Goal: Transaction & Acquisition: Book appointment/travel/reservation

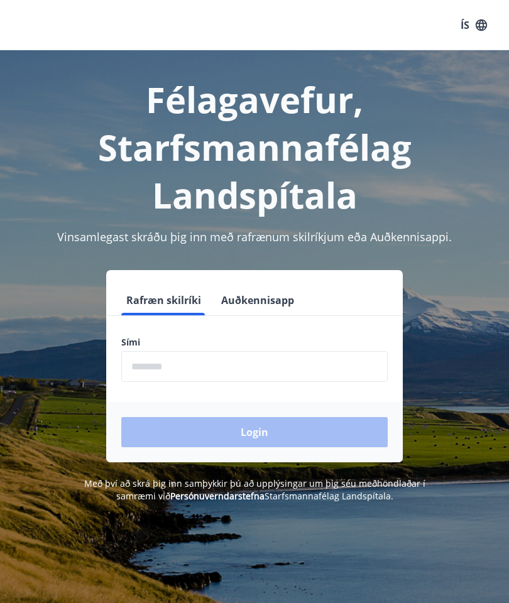
click at [460, 175] on h1 "Félagavefur, Starfsmannafélag Landspítala" at bounding box center [254, 146] width 479 height 143
click at [258, 357] on input "phone" at bounding box center [254, 366] width 266 height 31
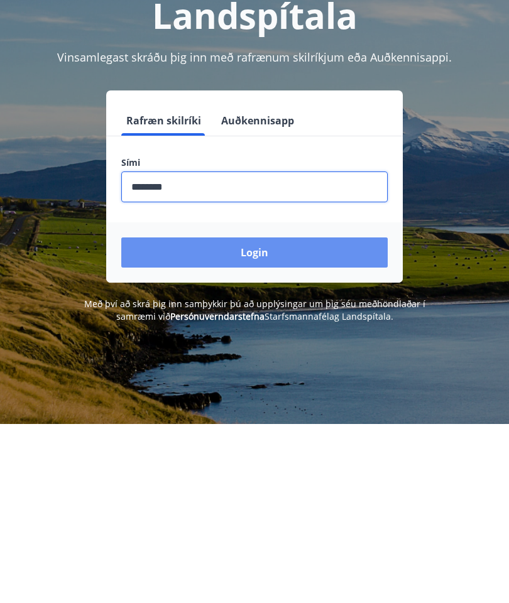
type input "********"
click at [323, 417] on button "Login" at bounding box center [254, 432] width 266 height 30
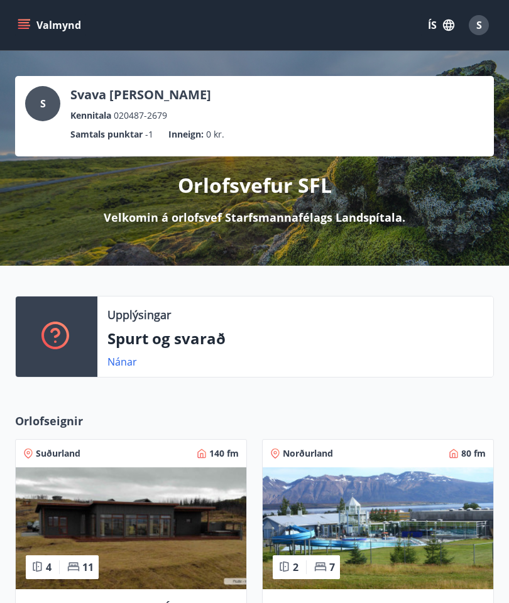
click at [9, 33] on div "Valmynd ÍS S" at bounding box center [254, 25] width 509 height 50
click at [19, 27] on icon "menu" at bounding box center [24, 25] width 13 height 13
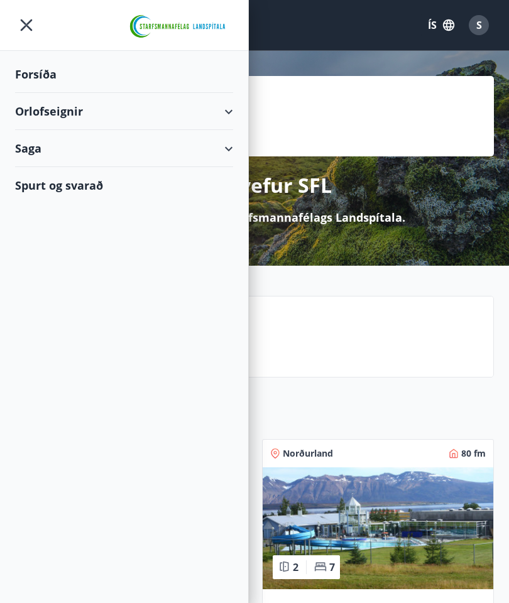
click at [226, 115] on div "Orlofseignir" at bounding box center [124, 111] width 218 height 37
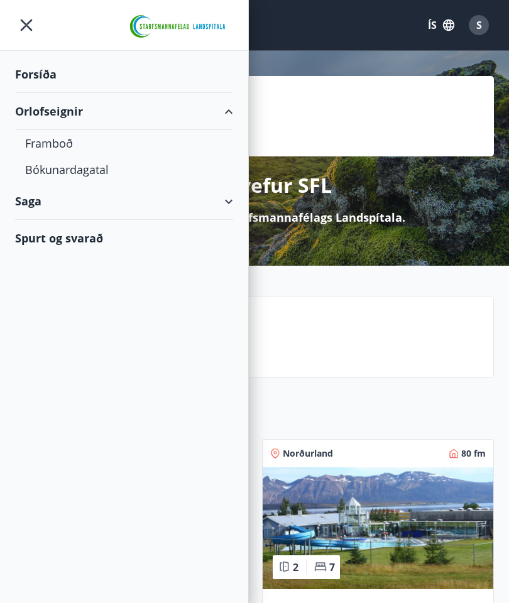
click at [94, 176] on div "Bókunardagatal" at bounding box center [124, 169] width 198 height 26
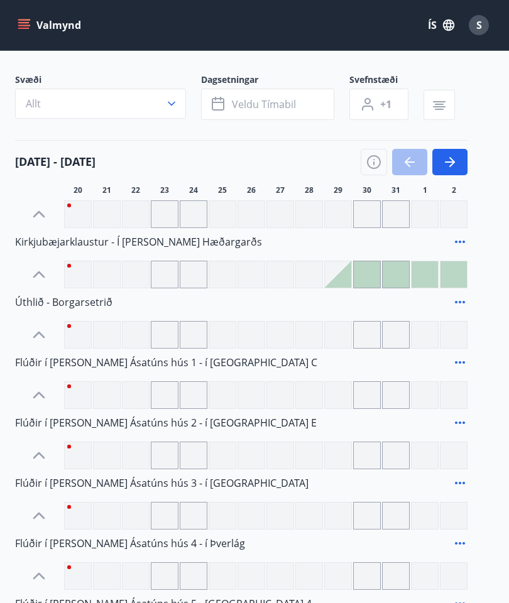
scroll to position [66, 0]
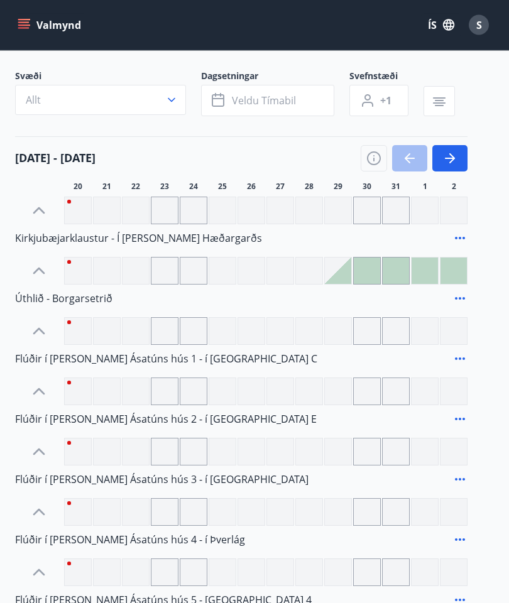
click at [160, 387] on div at bounding box center [165, 392] width 28 height 28
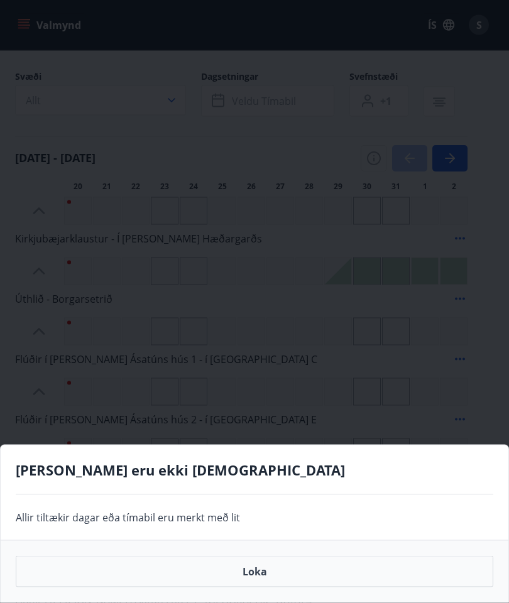
scroll to position [67, 0]
click at [256, 587] on button "Loka" at bounding box center [254, 571] width 477 height 31
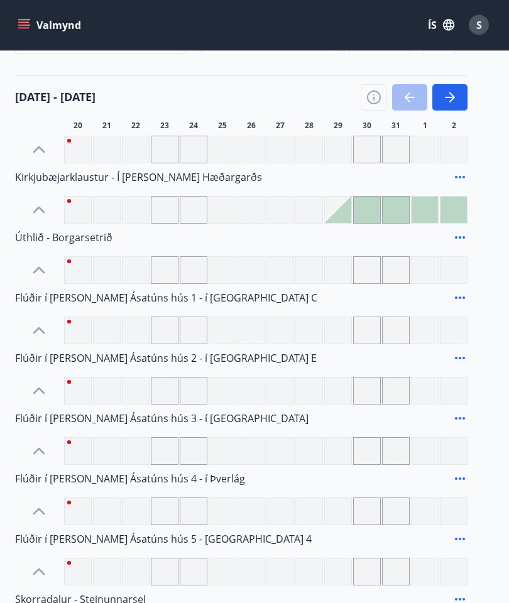
scroll to position [117, 0]
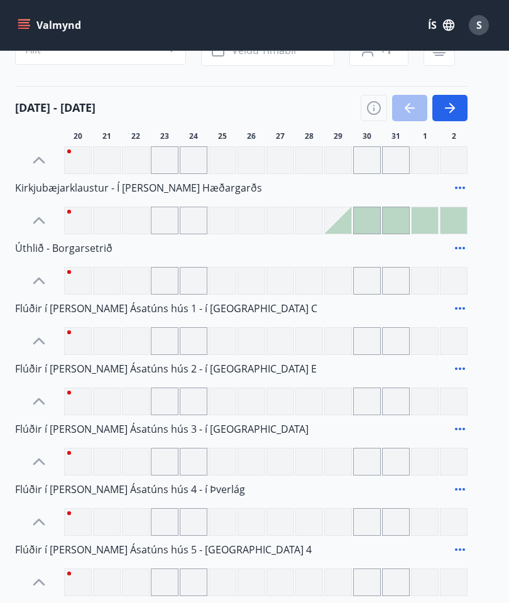
click at [450, 106] on icon "button" at bounding box center [449, 107] width 15 height 15
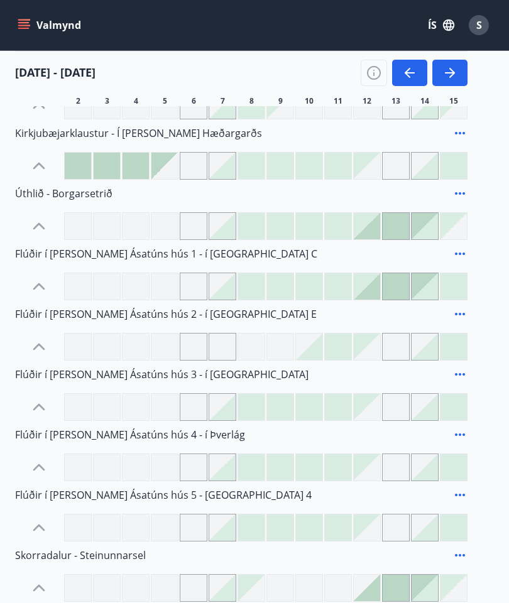
scroll to position [112, 0]
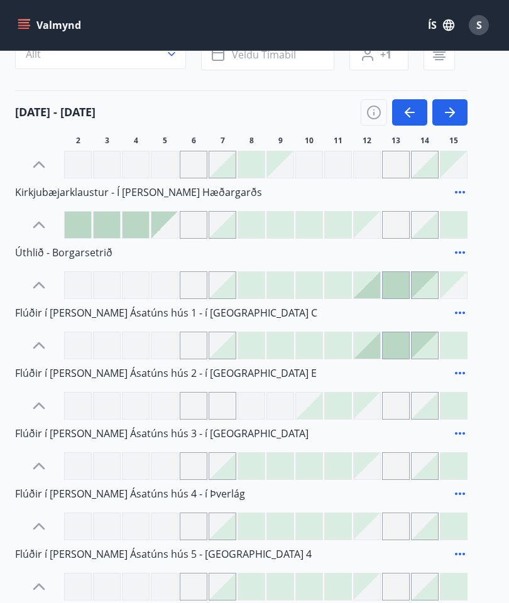
click at [452, 112] on icon "button" at bounding box center [450, 112] width 10 height 1
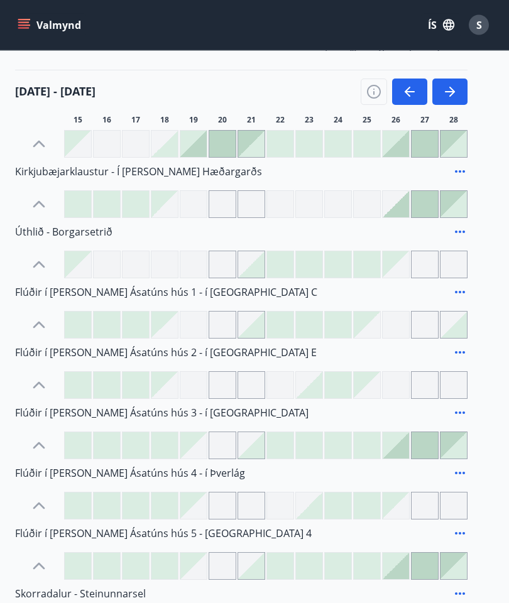
scroll to position [135, 0]
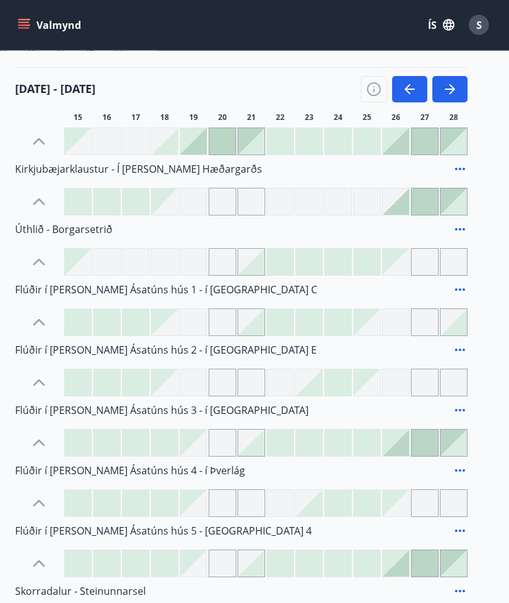
click at [427, 440] on div at bounding box center [424, 443] width 26 height 26
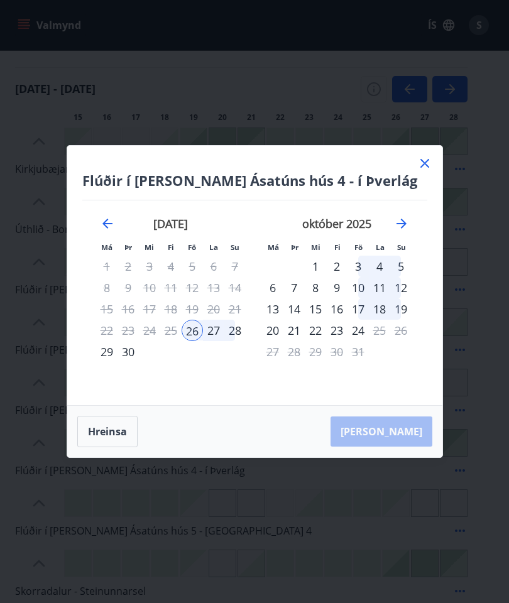
click at [424, 171] on icon at bounding box center [424, 163] width 15 height 15
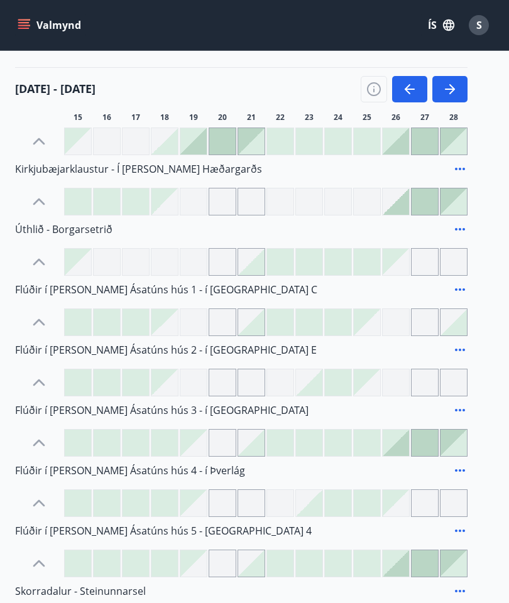
click at [20, 26] on icon "menu" at bounding box center [24, 25] width 13 height 13
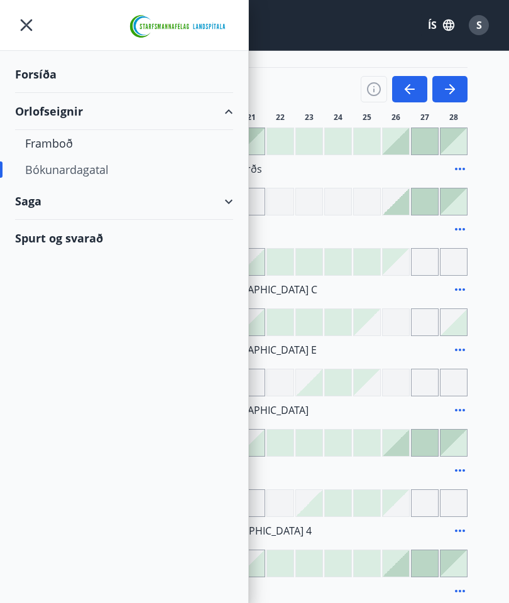
click at [67, 107] on div "Orlofseignir" at bounding box center [124, 111] width 218 height 37
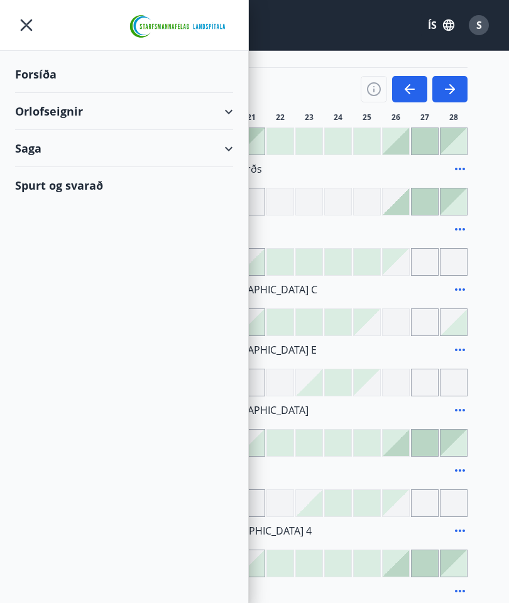
click at [231, 114] on div "Orlofseignir" at bounding box center [124, 111] width 218 height 37
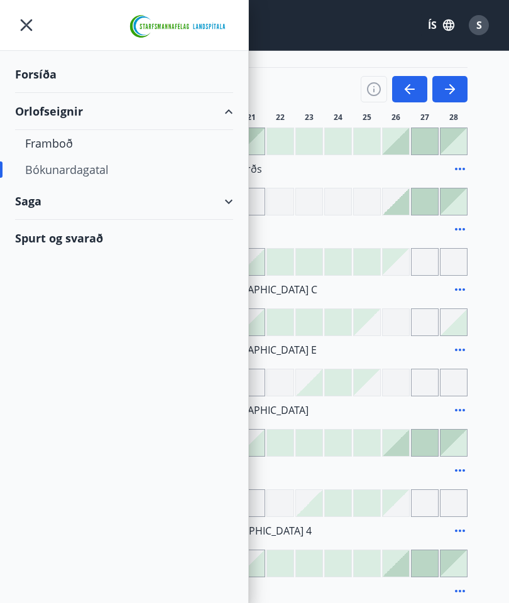
click at [53, 141] on div "Framboð" at bounding box center [124, 143] width 198 height 26
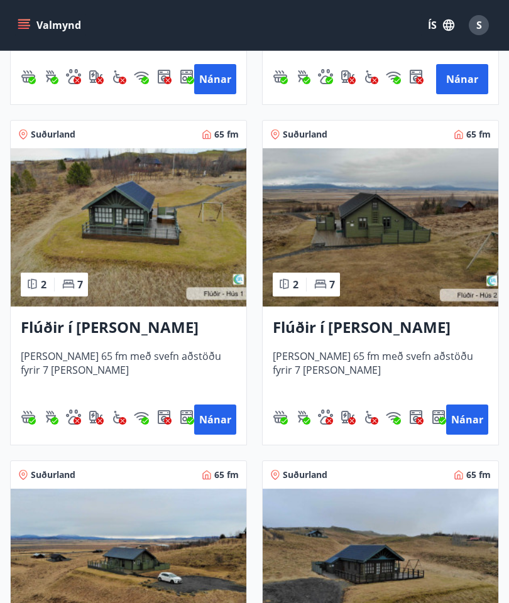
scroll to position [519, 0]
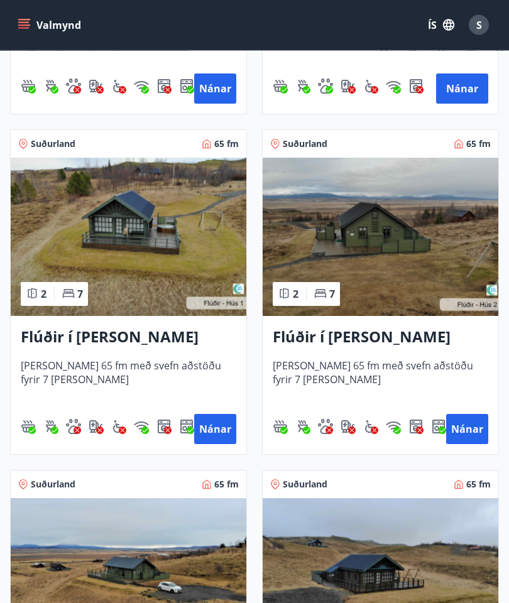
click at [118, 233] on img at bounding box center [129, 237] width 236 height 158
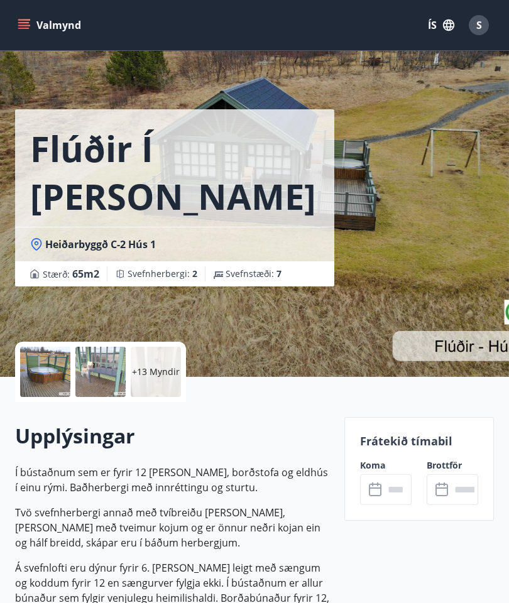
click at [35, 372] on div at bounding box center [45, 372] width 50 height 50
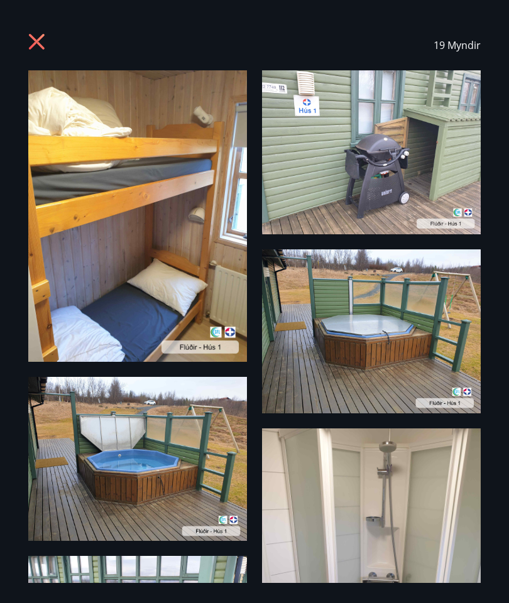
click at [415, 155] on img at bounding box center [371, 152] width 219 height 164
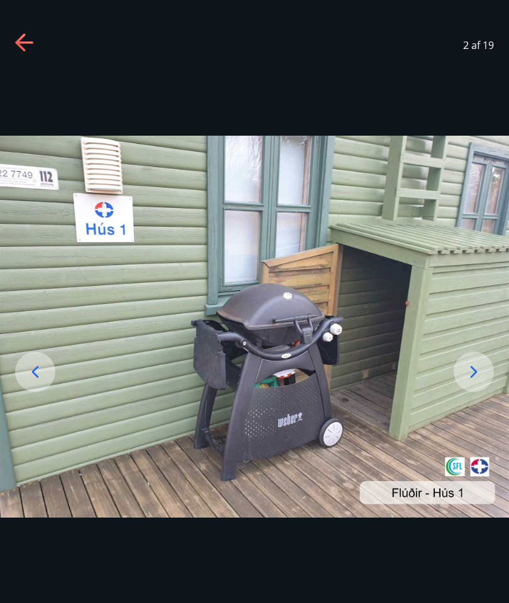
click at [473, 382] on icon at bounding box center [474, 372] width 20 height 20
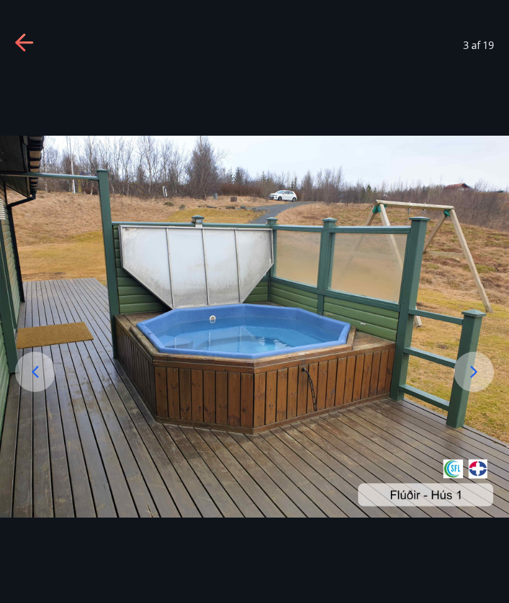
click at [471, 382] on icon at bounding box center [474, 372] width 20 height 20
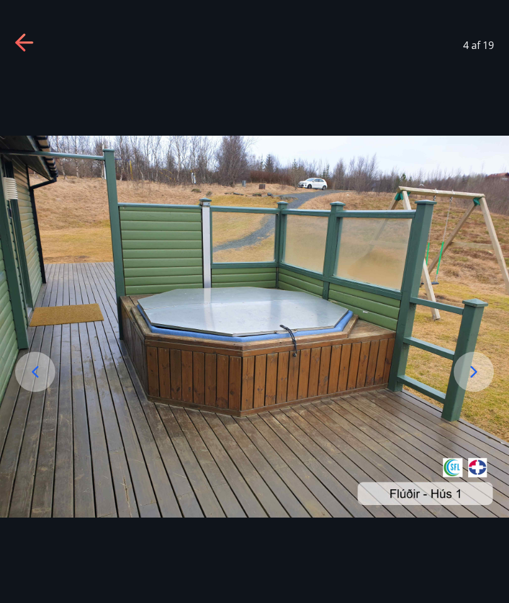
click at [474, 382] on icon at bounding box center [474, 372] width 20 height 20
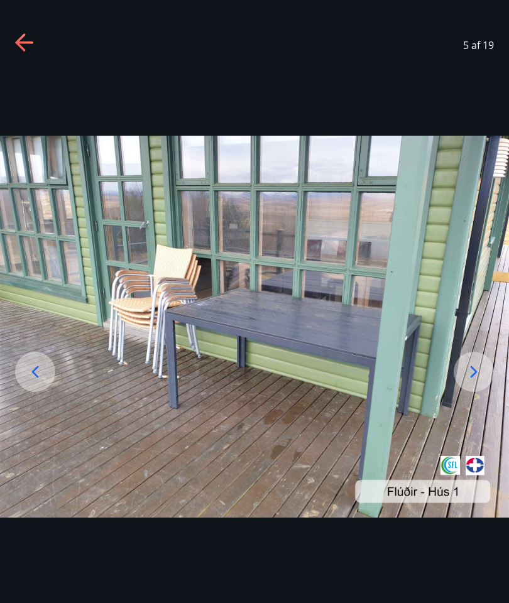
click at [476, 378] on icon at bounding box center [473, 372] width 7 height 12
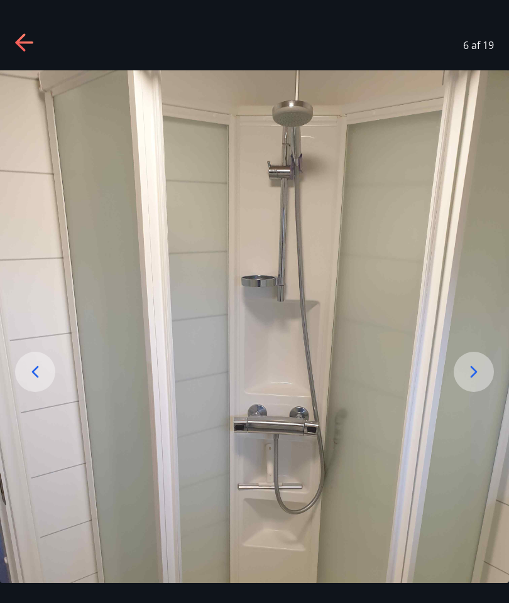
click at [474, 382] on icon at bounding box center [474, 372] width 20 height 20
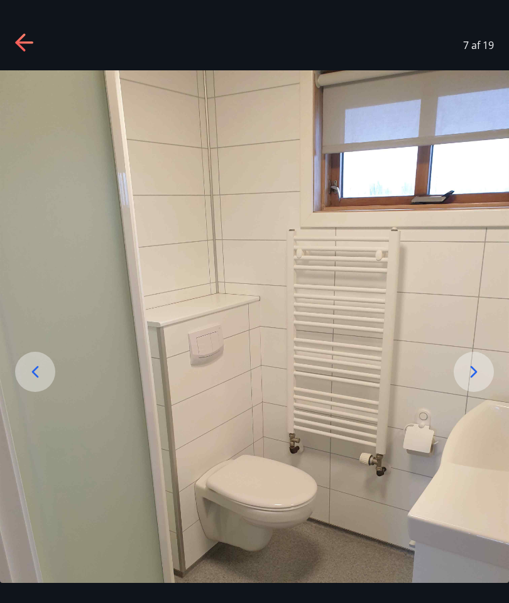
click at [476, 378] on icon at bounding box center [473, 372] width 7 height 12
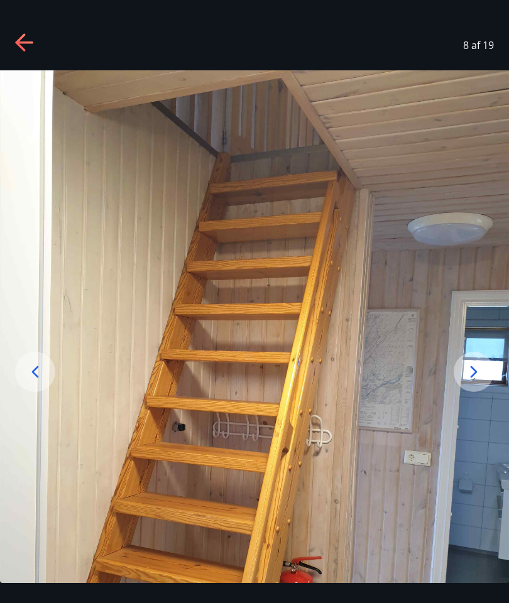
click at [474, 378] on icon at bounding box center [473, 372] width 7 height 12
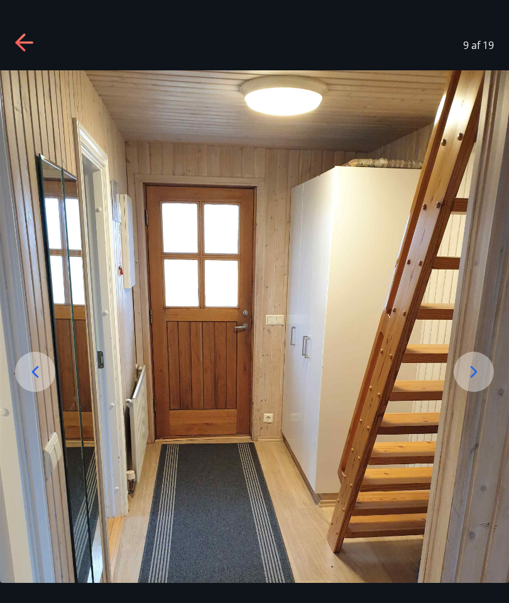
click at [481, 382] on icon at bounding box center [474, 372] width 20 height 20
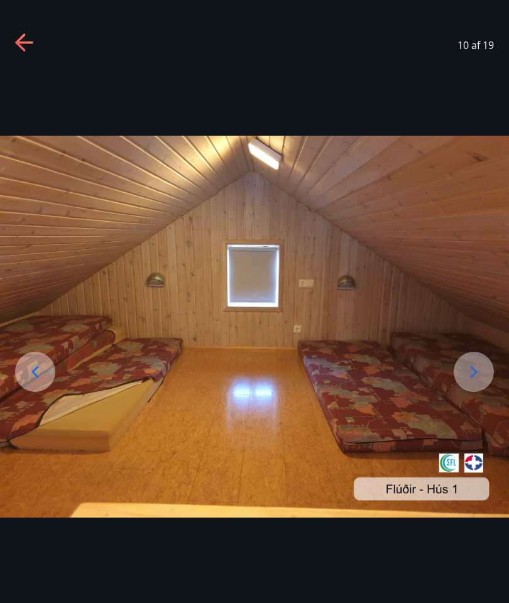
click at [474, 382] on icon at bounding box center [474, 372] width 20 height 20
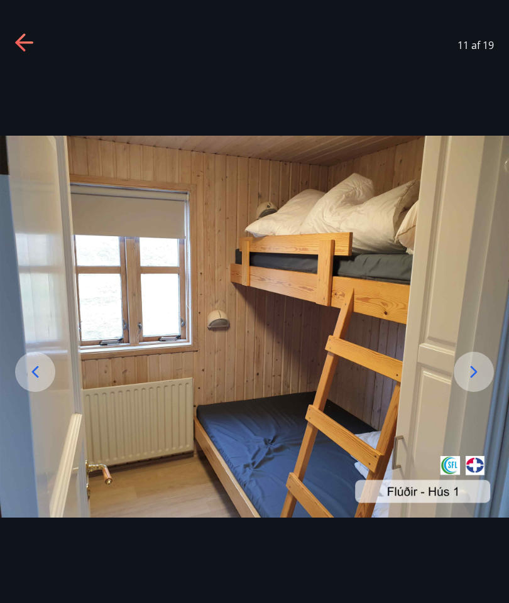
click at [475, 378] on icon at bounding box center [473, 372] width 7 height 12
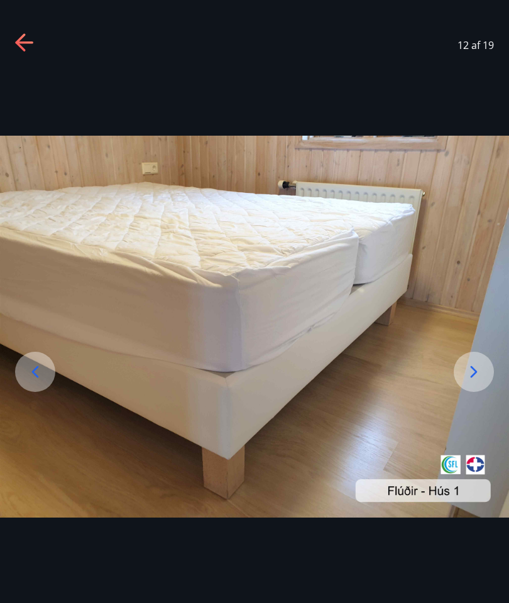
click at [474, 382] on icon at bounding box center [474, 372] width 20 height 20
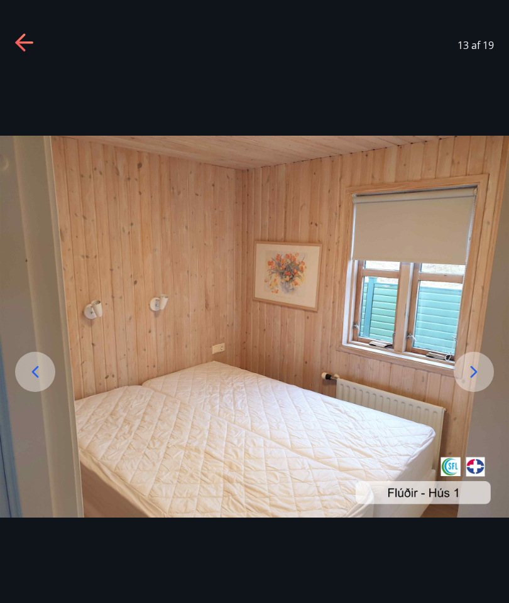
click at [472, 382] on icon at bounding box center [474, 372] width 20 height 20
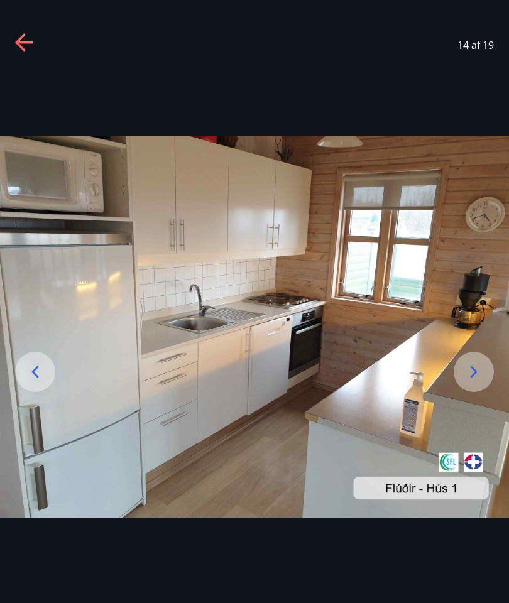
click at [481, 382] on icon at bounding box center [474, 372] width 20 height 20
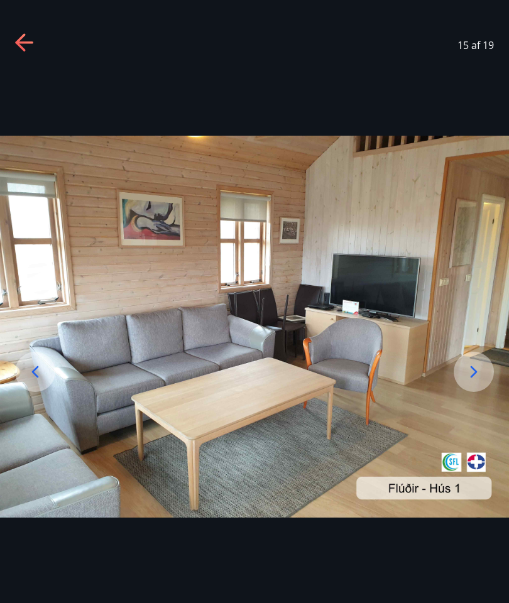
click at [477, 378] on icon at bounding box center [473, 372] width 7 height 12
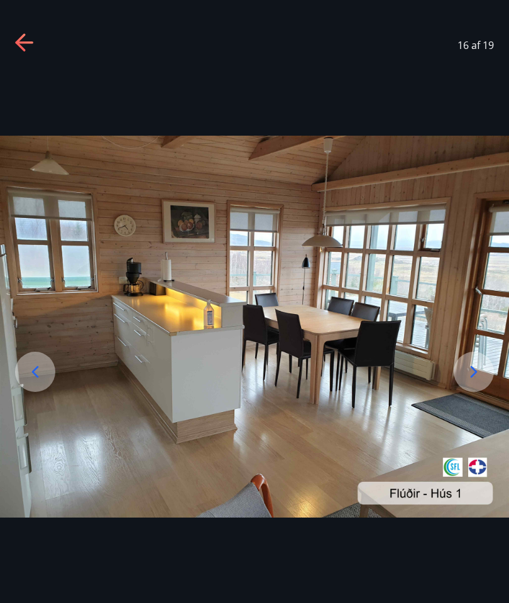
click at [472, 378] on icon at bounding box center [473, 372] width 7 height 12
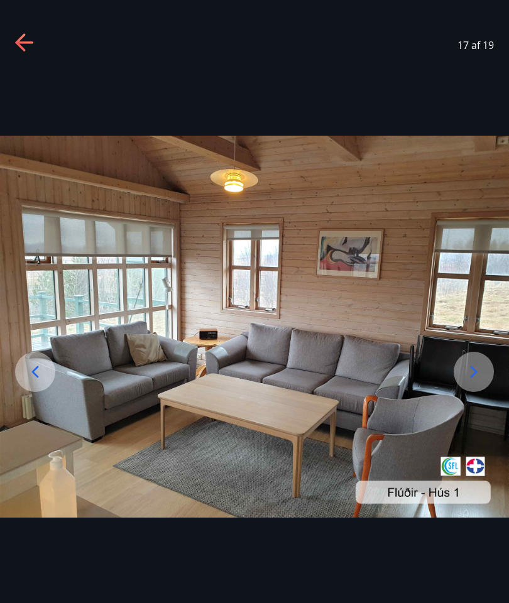
click at [471, 382] on icon at bounding box center [474, 372] width 20 height 20
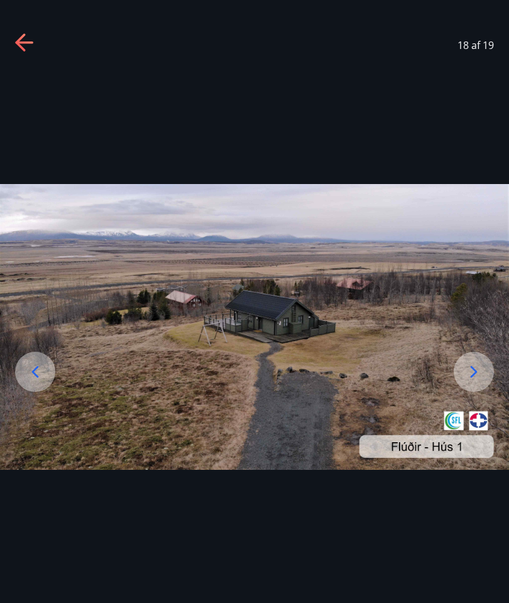
click at [474, 382] on icon at bounding box center [474, 372] width 20 height 20
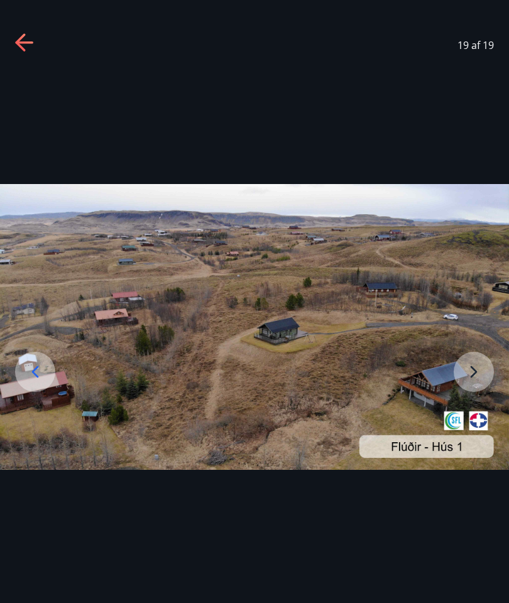
click at [21, 391] on div at bounding box center [35, 372] width 40 height 40
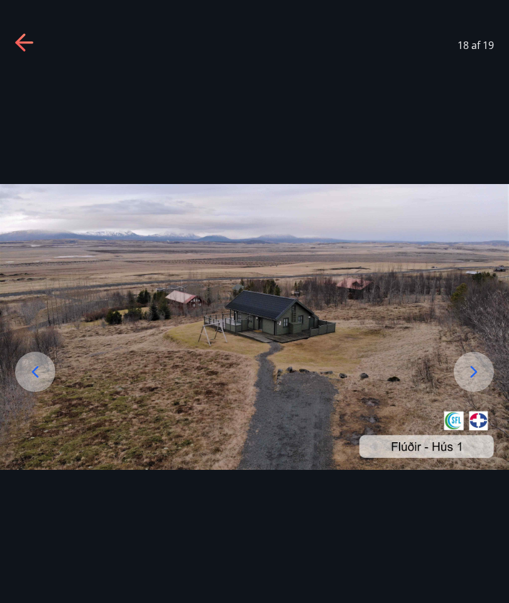
click at [29, 382] on icon at bounding box center [35, 372] width 20 height 20
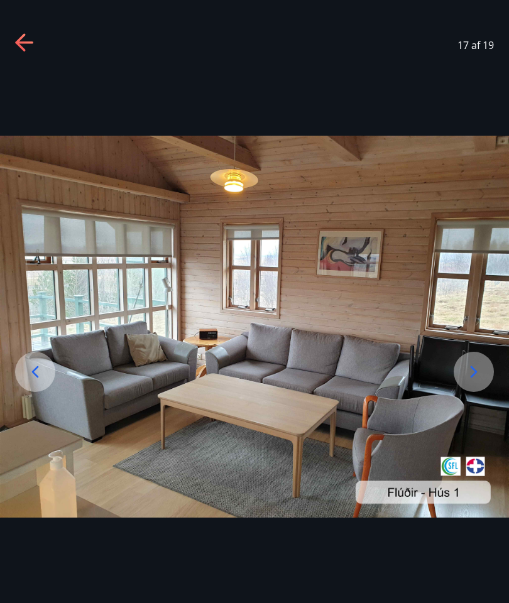
click at [471, 382] on icon at bounding box center [474, 372] width 20 height 20
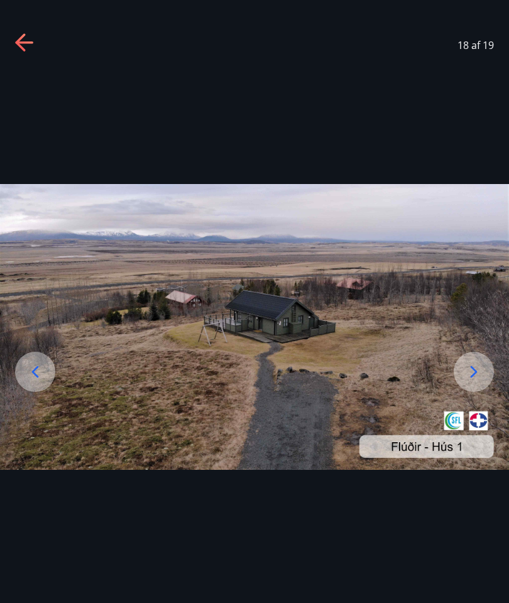
click at [465, 382] on icon at bounding box center [474, 372] width 20 height 20
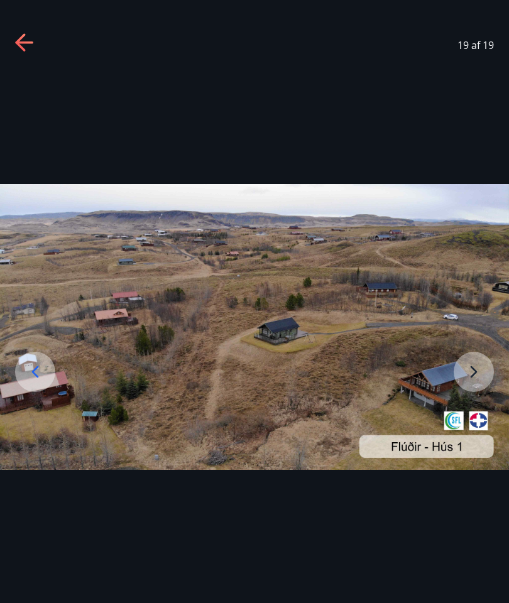
click at [480, 398] on img at bounding box center [254, 327] width 509 height 286
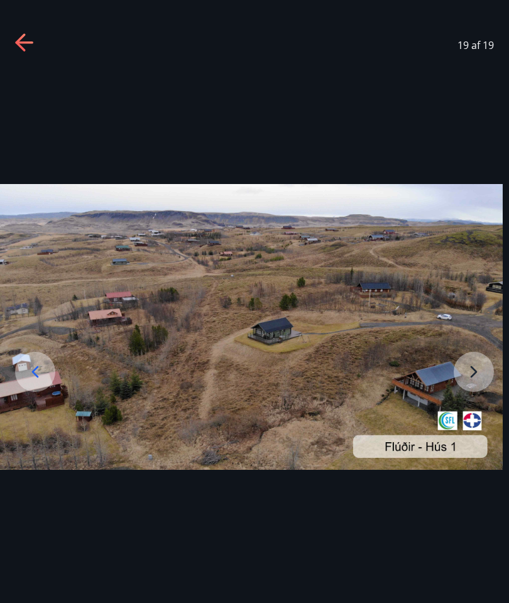
click at [469, 393] on img at bounding box center [248, 327] width 509 height 286
click at [23, 52] on icon at bounding box center [25, 43] width 20 height 20
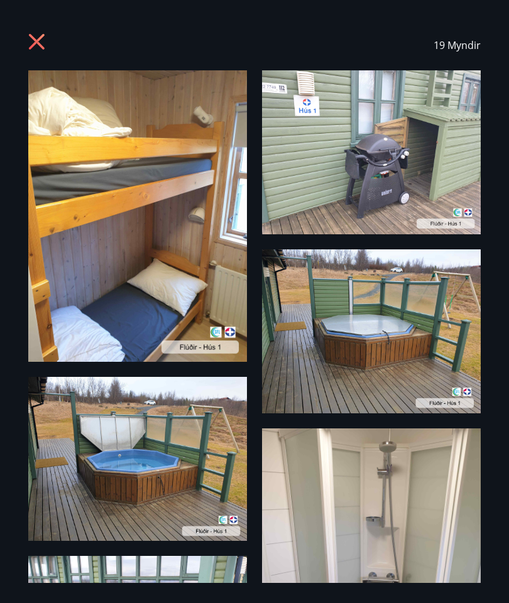
click at [39, 44] on icon at bounding box center [37, 42] width 16 height 16
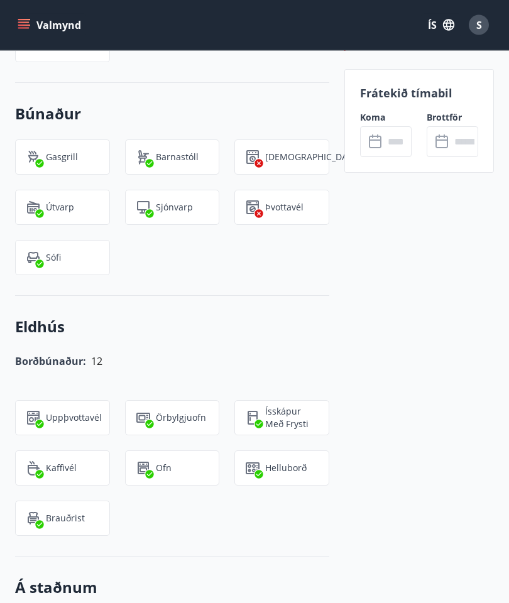
scroll to position [1096, 0]
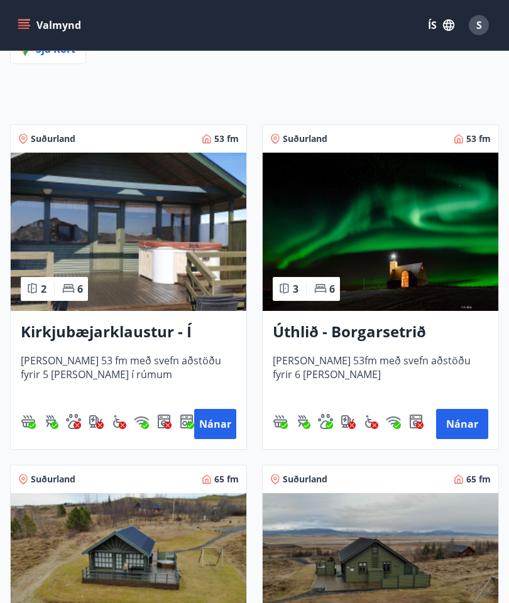
scroll to position [114, 0]
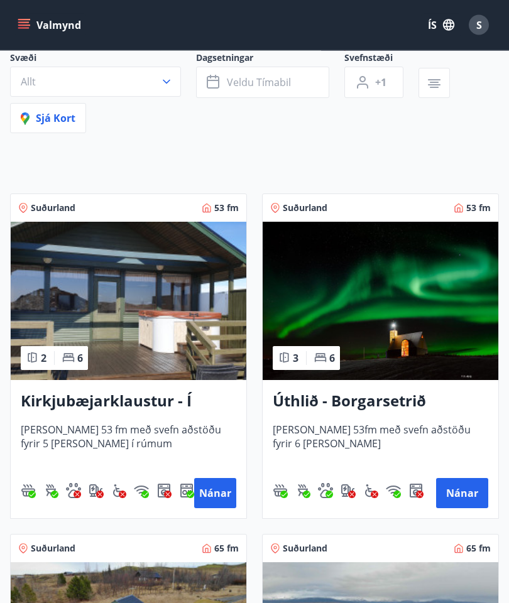
click at [428, 330] on img at bounding box center [381, 301] width 236 height 158
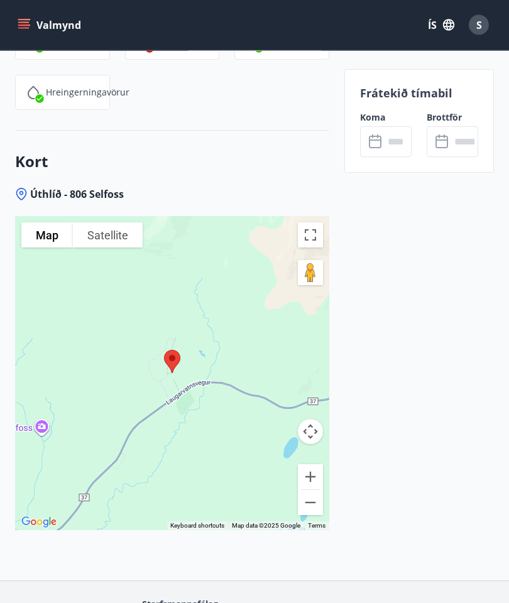
scroll to position [2010, 0]
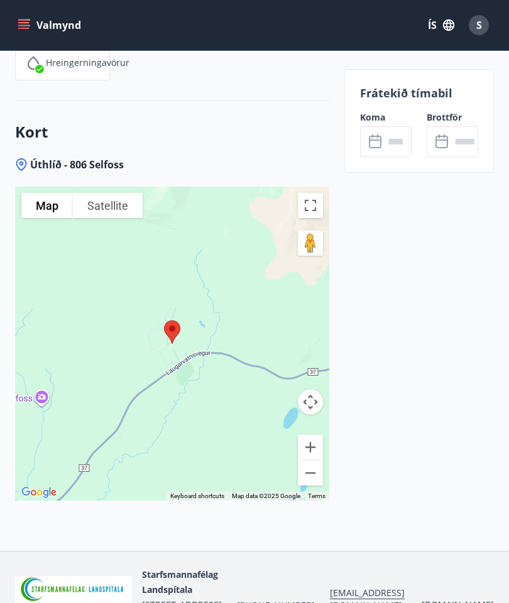
click at [308, 472] on button "Zoom out" at bounding box center [310, 472] width 25 height 25
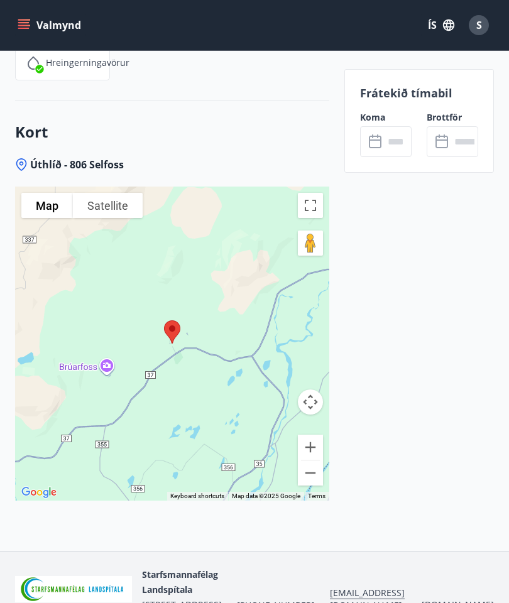
click at [310, 473] on button "Zoom out" at bounding box center [310, 472] width 25 height 25
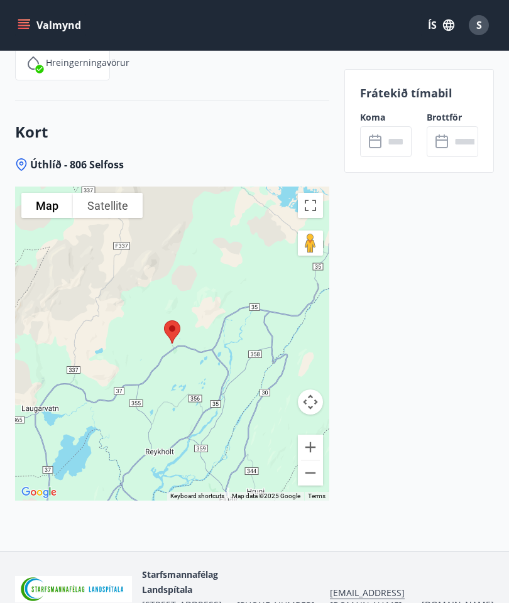
click at [316, 474] on button "Zoom out" at bounding box center [310, 472] width 25 height 25
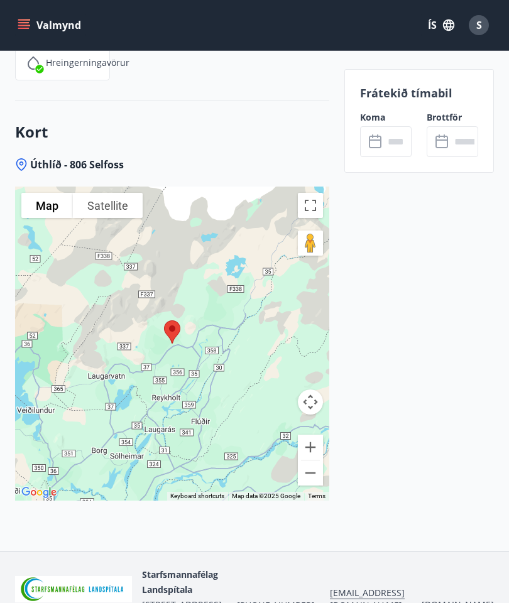
click at [315, 471] on button "Zoom out" at bounding box center [310, 472] width 25 height 25
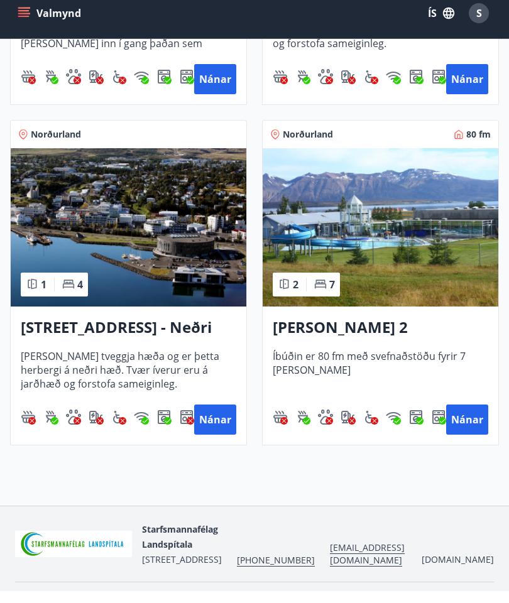
scroll to position [2560, 0]
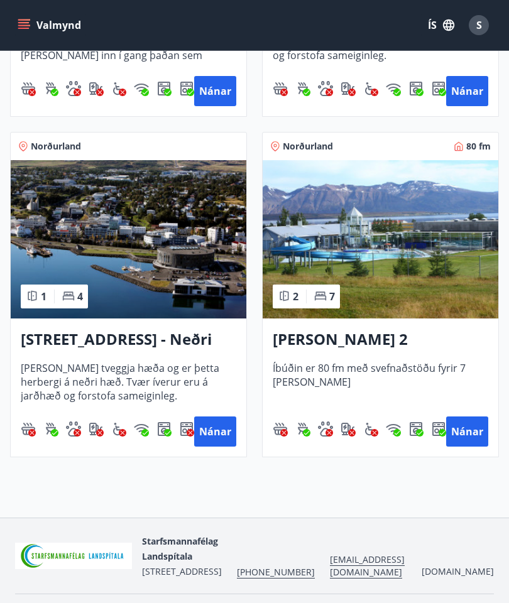
click at [19, 25] on icon "menu" at bounding box center [25, 24] width 14 height 1
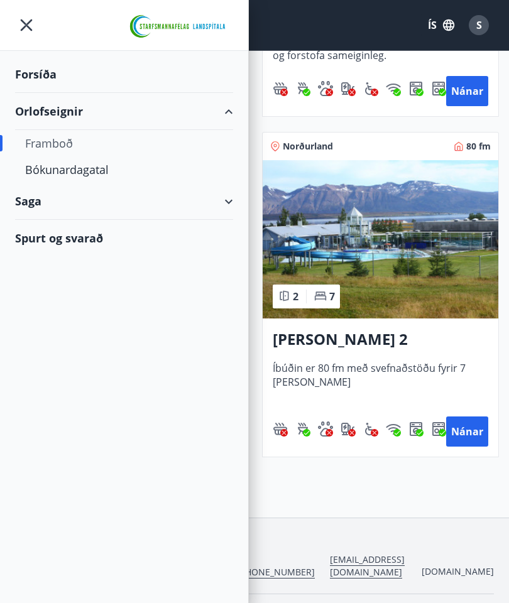
scroll to position [2610, 0]
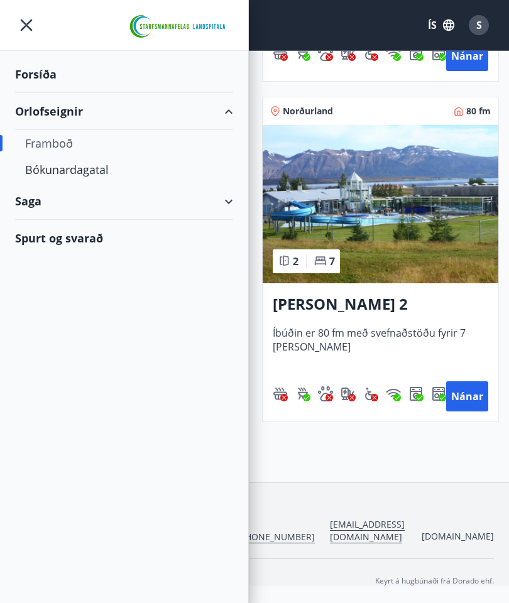
click at [220, 107] on div "Orlofseignir" at bounding box center [124, 111] width 218 height 37
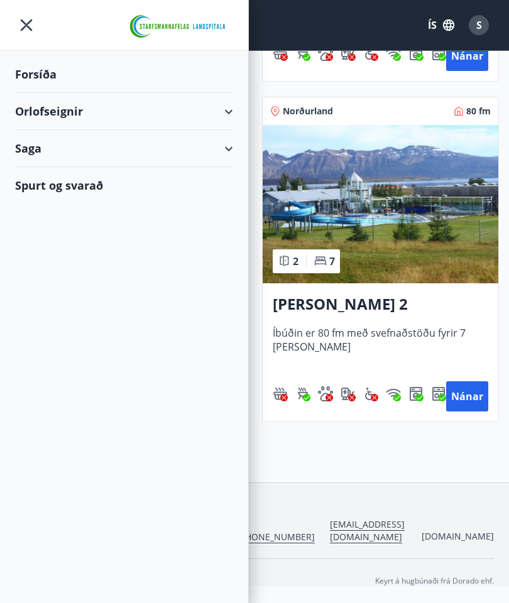
click at [221, 114] on div "Orlofseignir" at bounding box center [124, 111] width 218 height 37
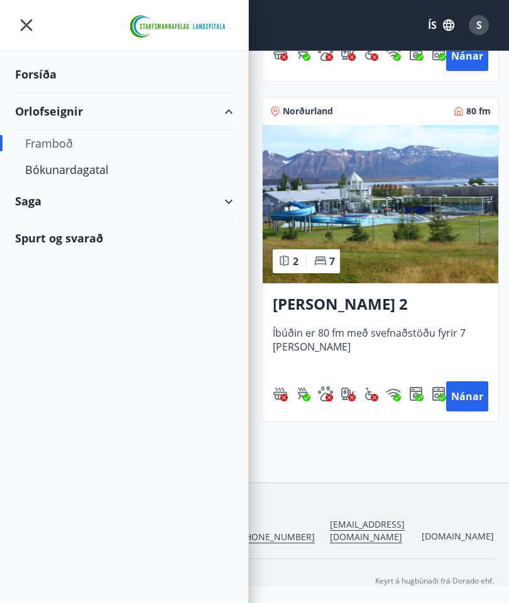
click at [226, 202] on div "Saga" at bounding box center [124, 201] width 218 height 37
click at [56, 139] on div "Framboð" at bounding box center [124, 143] width 198 height 26
click at [56, 143] on div "Framboð" at bounding box center [124, 143] width 198 height 26
click at [48, 140] on div "Framboð" at bounding box center [124, 143] width 198 height 26
click at [35, 78] on div "Forsíða" at bounding box center [124, 74] width 218 height 37
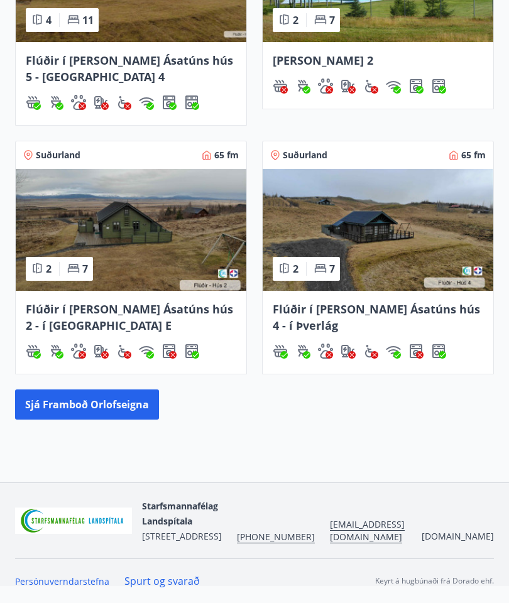
scroll to position [533, 0]
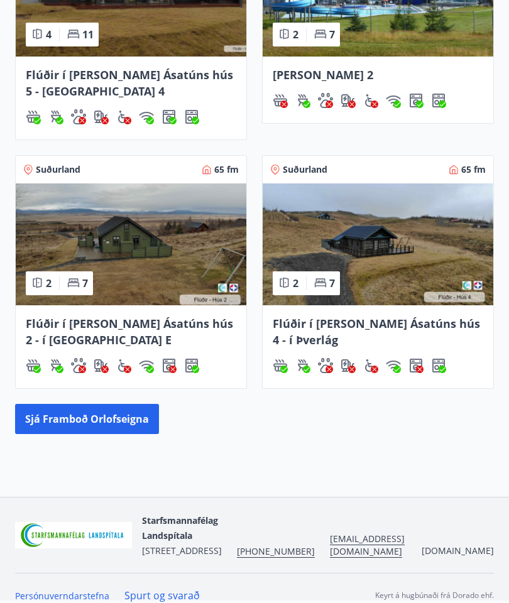
click at [105, 411] on button "Sjá framboð orlofseigna" at bounding box center [87, 419] width 144 height 30
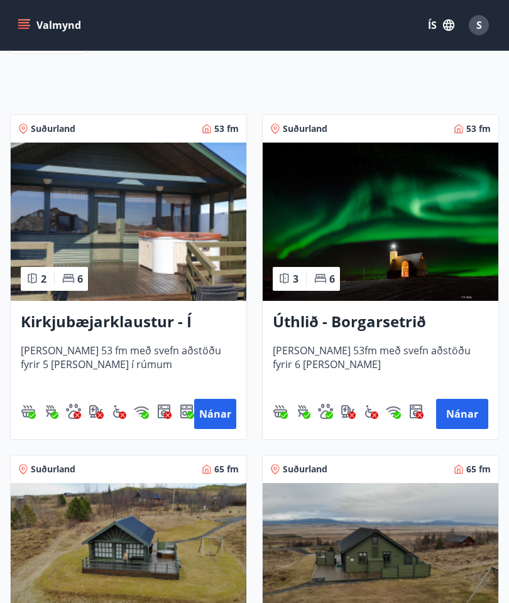
scroll to position [192, 0]
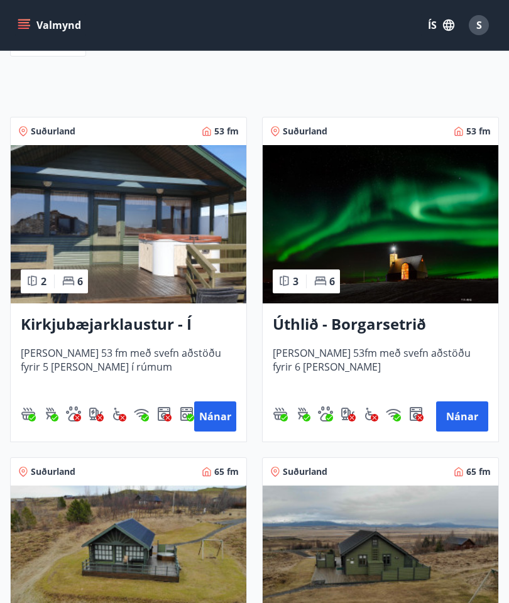
click at [101, 224] on img at bounding box center [129, 224] width 236 height 158
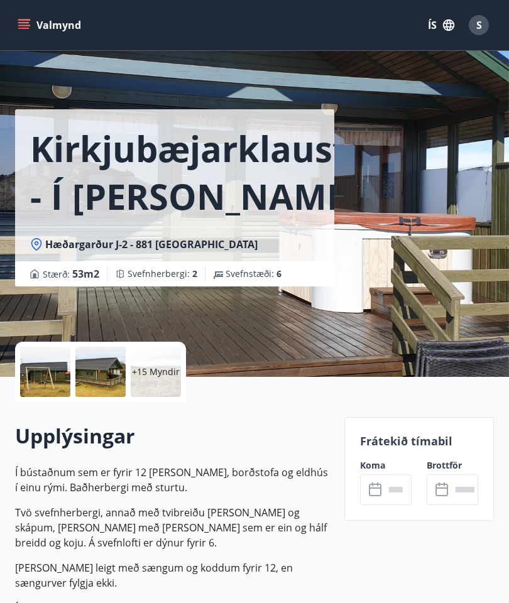
click at [94, 367] on div at bounding box center [100, 372] width 50 height 50
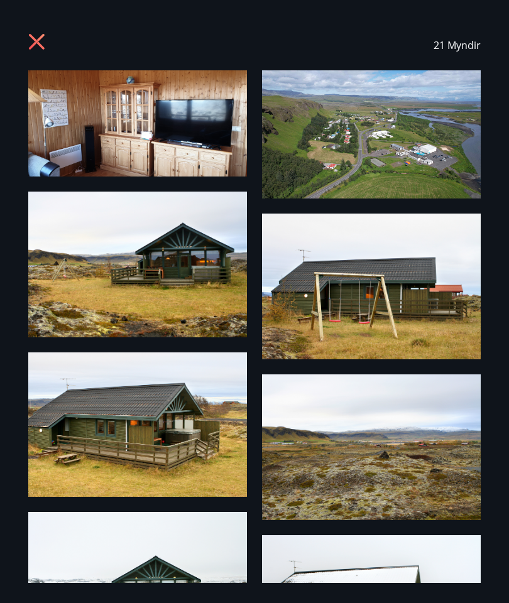
click at [173, 279] on img at bounding box center [137, 265] width 219 height 146
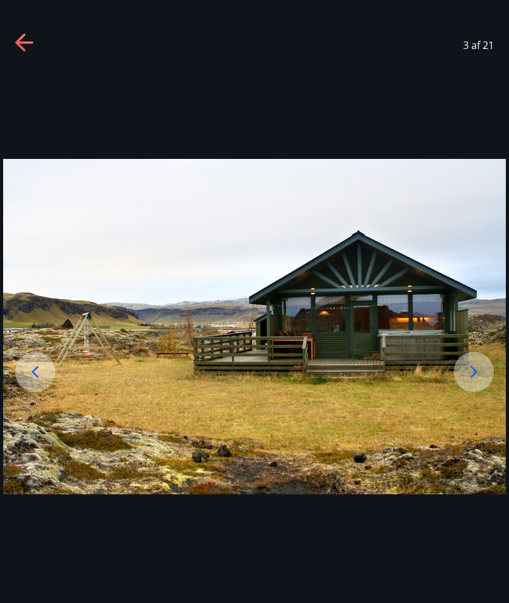
click at [478, 382] on icon at bounding box center [474, 372] width 20 height 20
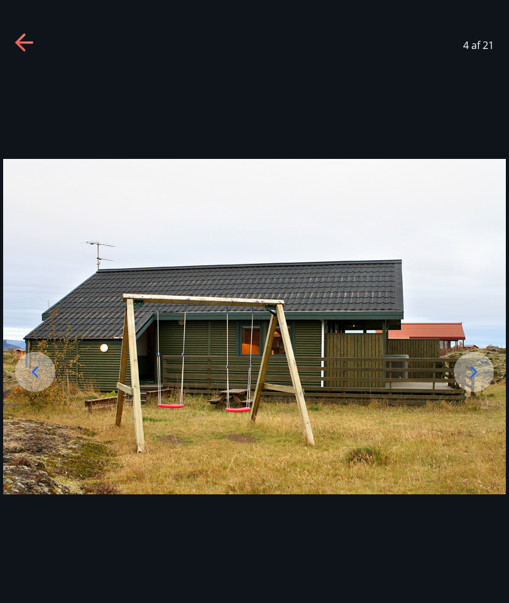
click at [478, 382] on icon at bounding box center [474, 372] width 20 height 20
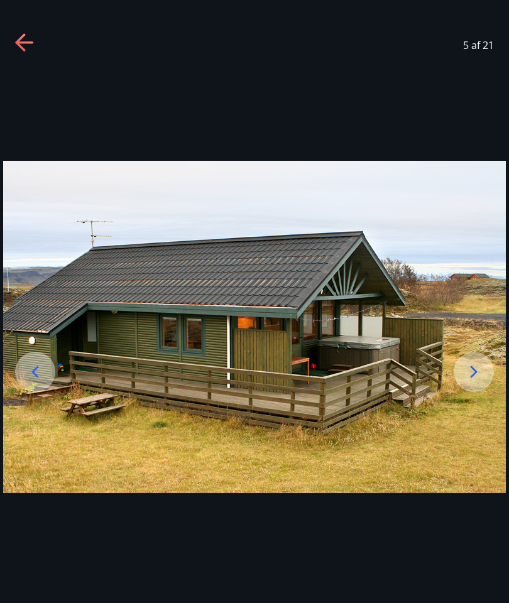
click at [469, 382] on icon at bounding box center [474, 372] width 20 height 20
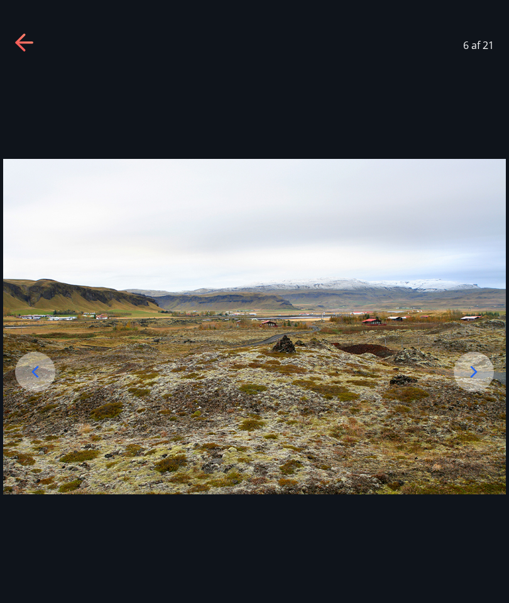
click at [463, 392] on div at bounding box center [473, 372] width 40 height 40
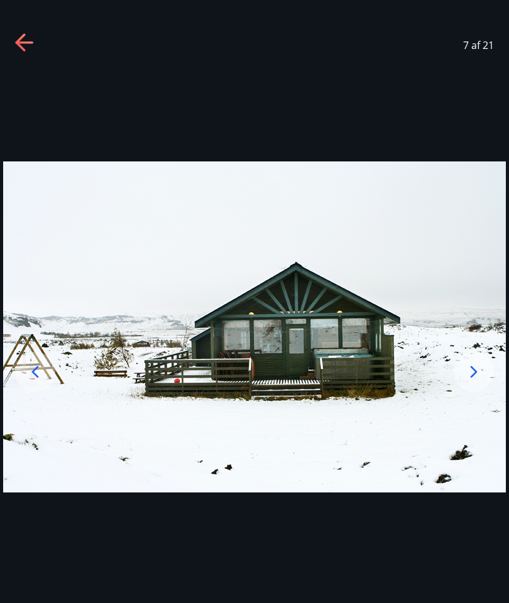
click at [464, 392] on div at bounding box center [473, 372] width 40 height 40
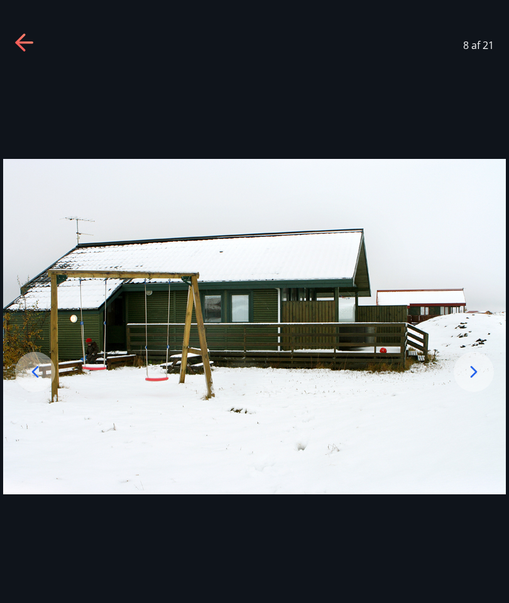
click at [467, 382] on icon at bounding box center [474, 372] width 20 height 20
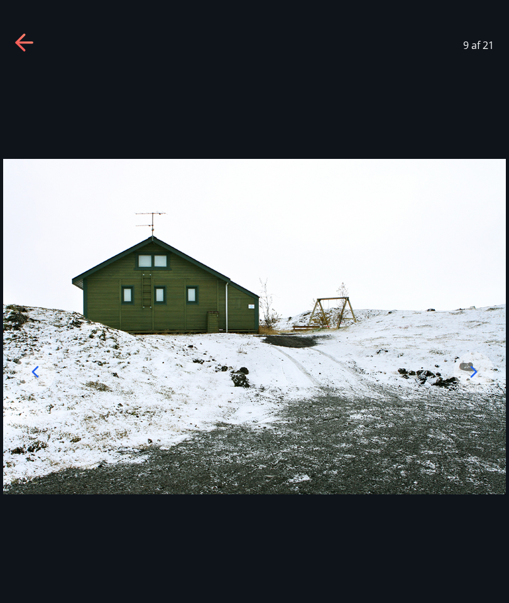
click at [472, 382] on icon at bounding box center [474, 372] width 20 height 20
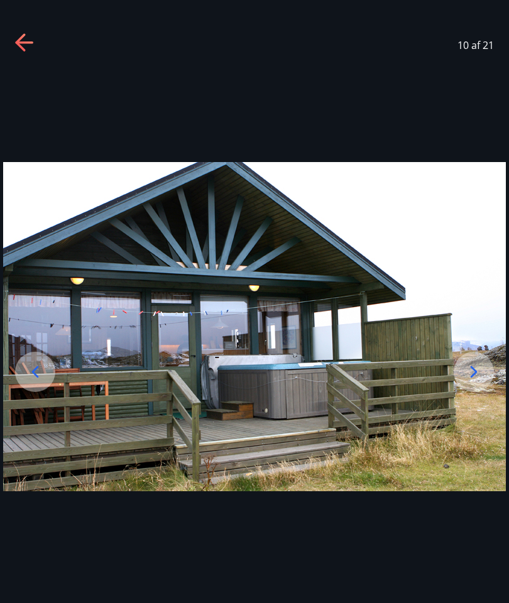
click at [474, 378] on icon at bounding box center [473, 372] width 7 height 12
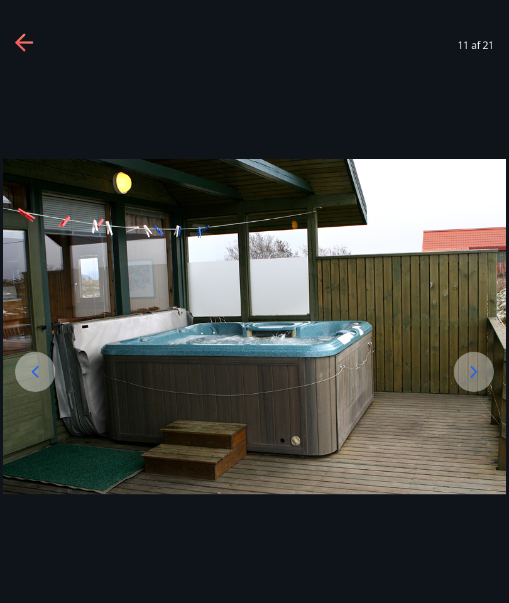
click at [470, 382] on icon at bounding box center [474, 372] width 20 height 20
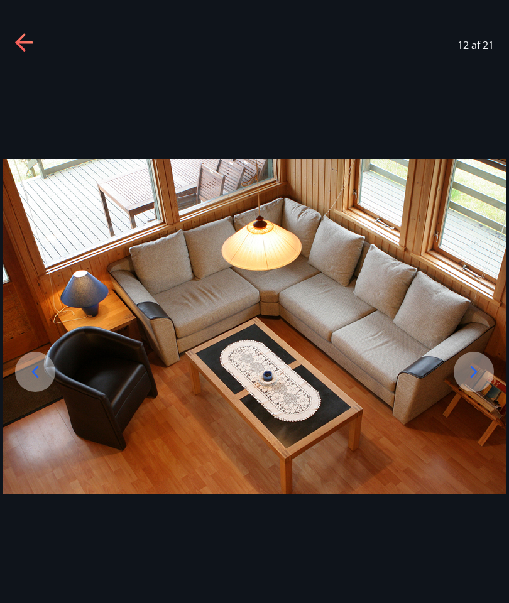
click at [469, 382] on icon at bounding box center [474, 372] width 20 height 20
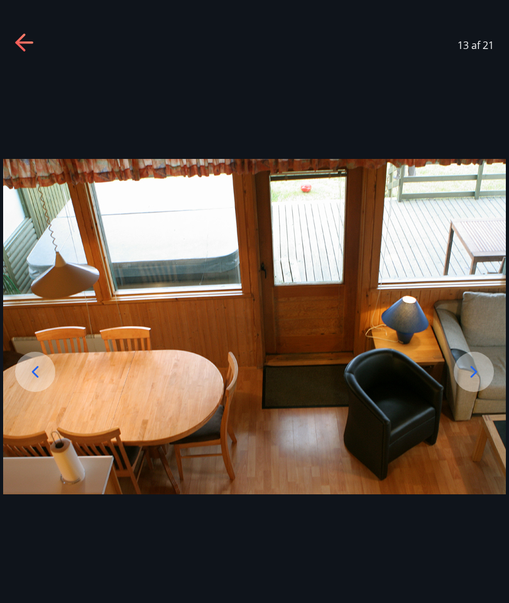
click at [475, 378] on icon at bounding box center [473, 372] width 7 height 12
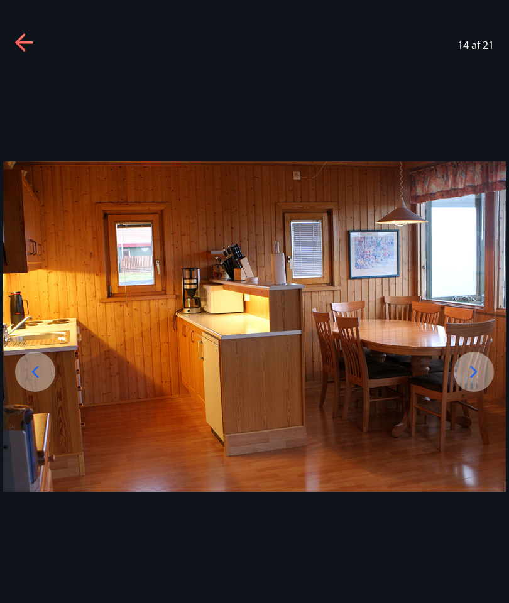
click at [467, 382] on icon at bounding box center [474, 372] width 20 height 20
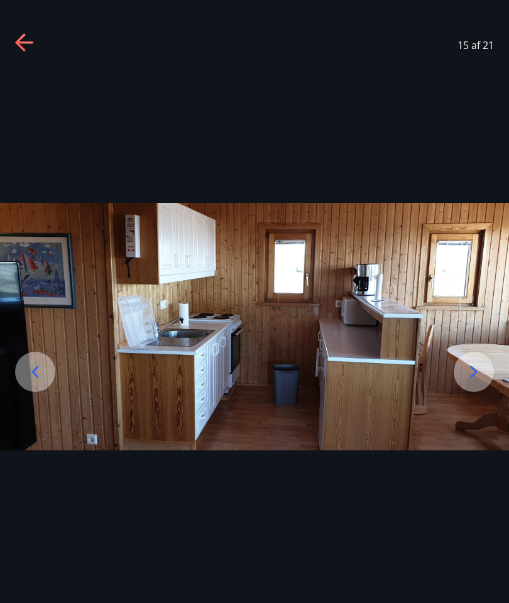
click at [469, 382] on icon at bounding box center [474, 372] width 20 height 20
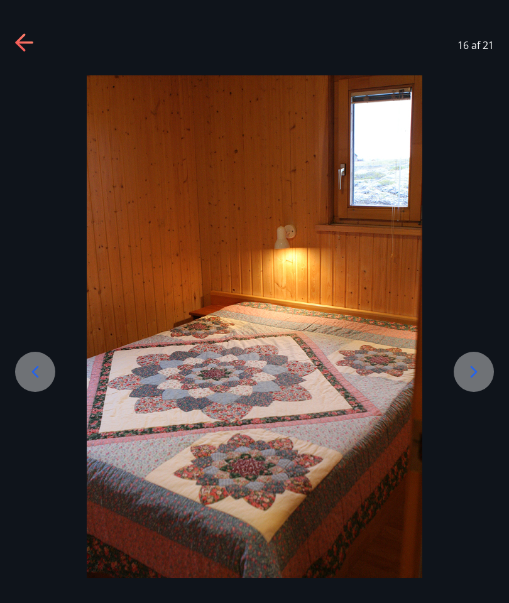
click at [462, 392] on div at bounding box center [473, 372] width 40 height 40
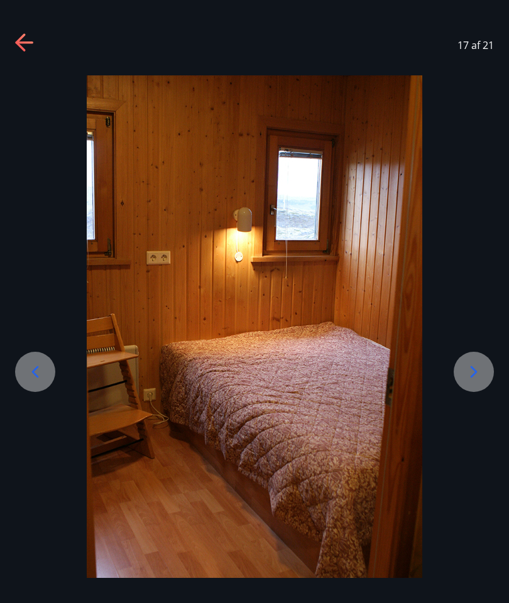
click at [468, 382] on icon at bounding box center [474, 372] width 20 height 20
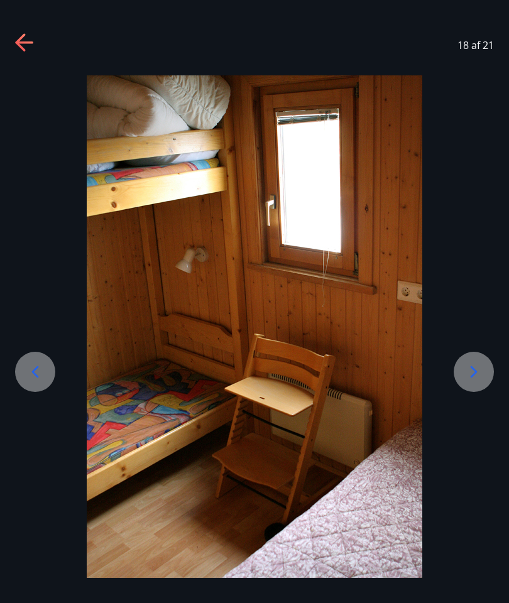
click at [469, 382] on icon at bounding box center [474, 372] width 20 height 20
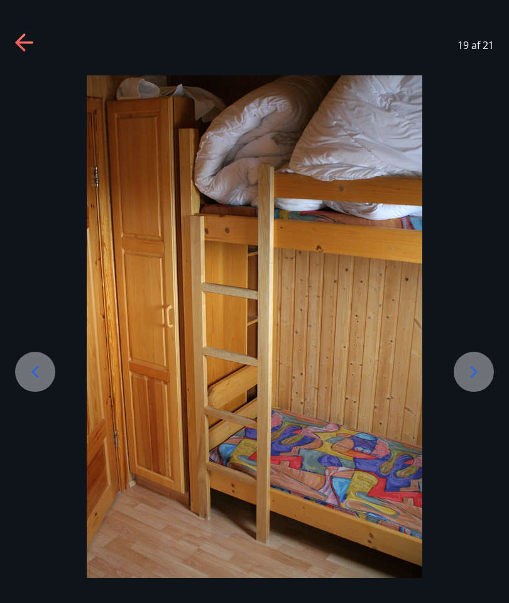
click at [474, 382] on icon at bounding box center [474, 372] width 20 height 20
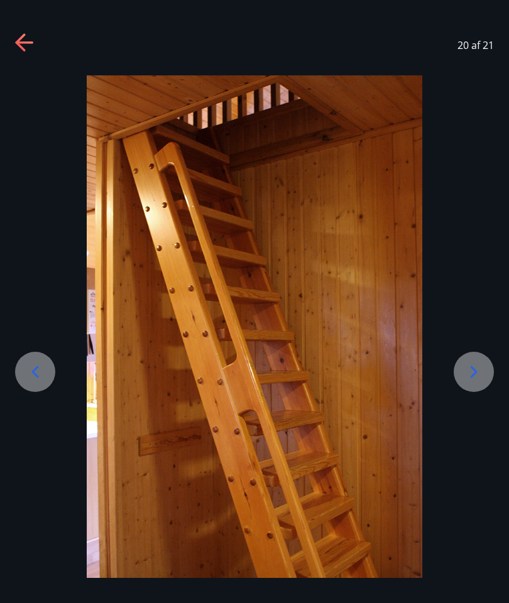
click at [469, 384] on div at bounding box center [473, 372] width 40 height 40
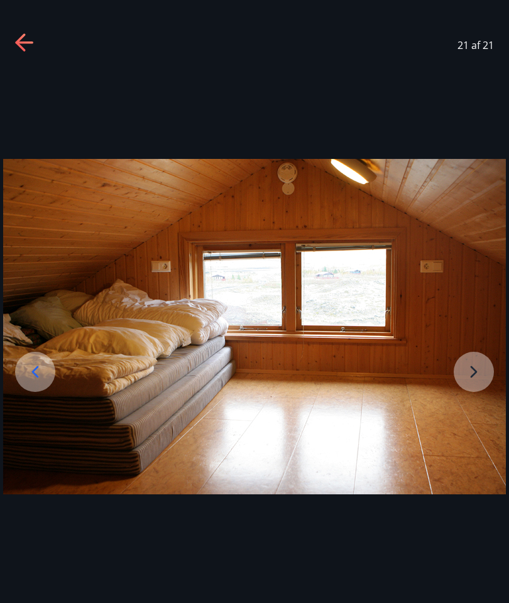
click at [471, 391] on img at bounding box center [254, 326] width 502 height 335
click at [467, 390] on img at bounding box center [254, 326] width 502 height 335
click at [475, 392] on img at bounding box center [254, 326] width 502 height 335
click at [464, 402] on img at bounding box center [254, 326] width 502 height 335
click at [476, 392] on img at bounding box center [254, 326] width 502 height 335
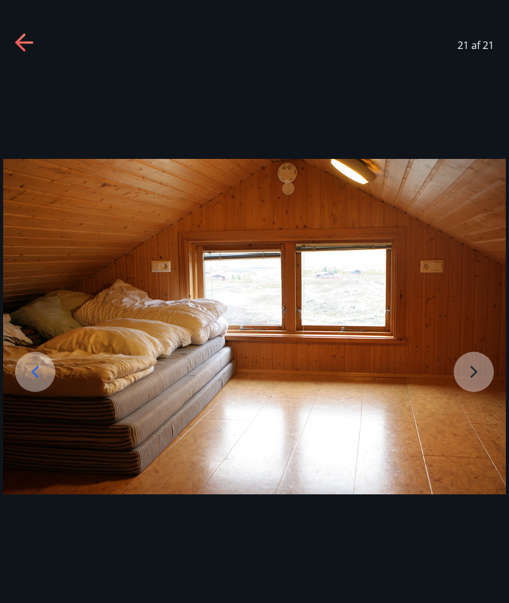
click at [476, 391] on img at bounding box center [254, 326] width 502 height 335
click at [16, 52] on icon at bounding box center [25, 43] width 20 height 20
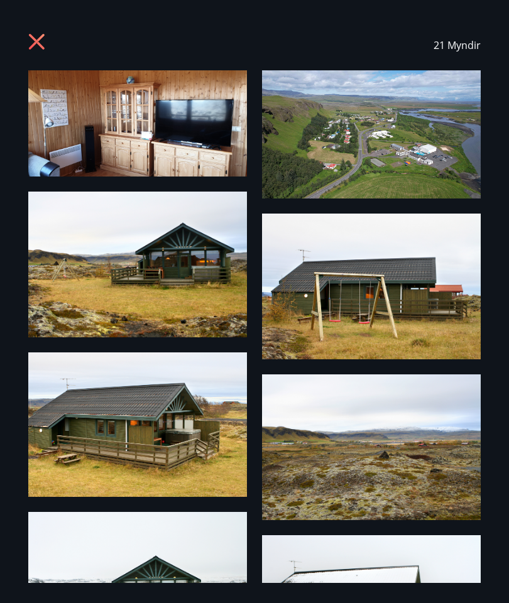
click at [33, 41] on icon at bounding box center [38, 43] width 20 height 20
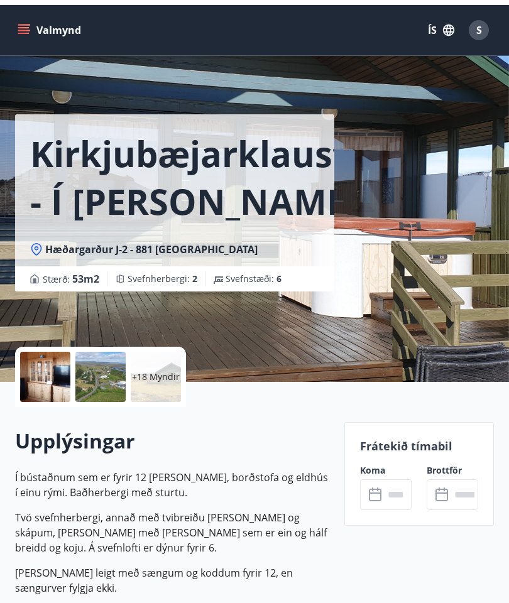
scroll to position [50, 0]
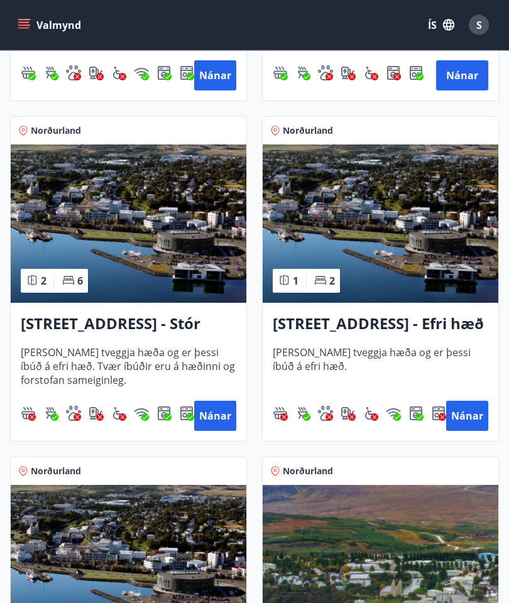
click at [99, 230] on img at bounding box center [129, 224] width 236 height 158
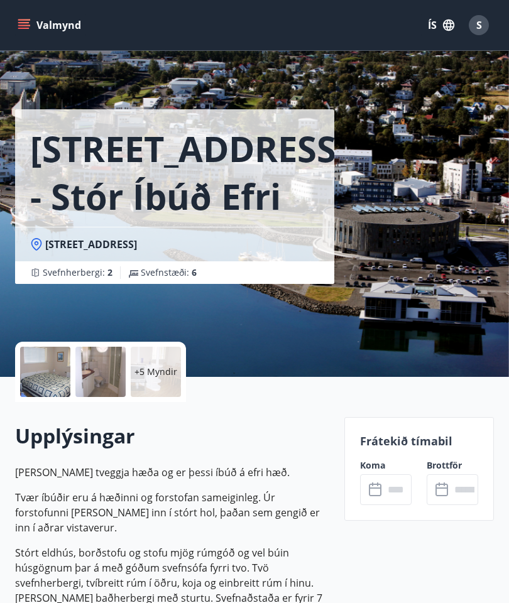
click at [143, 356] on div "+5 Myndir" at bounding box center [156, 372] width 50 height 50
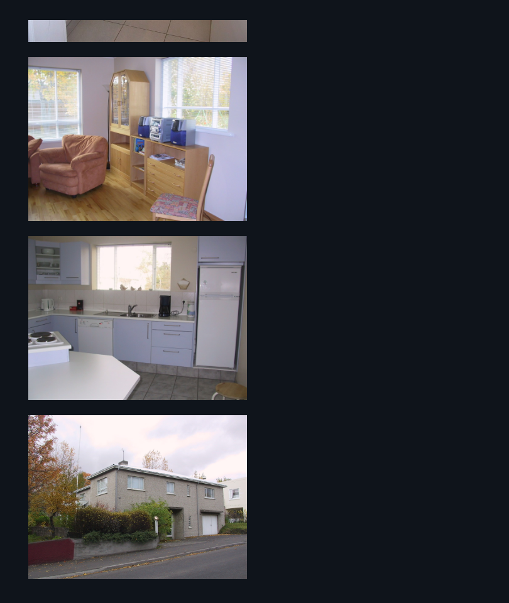
scroll to position [933, 0]
click at [183, 486] on img at bounding box center [137, 497] width 219 height 164
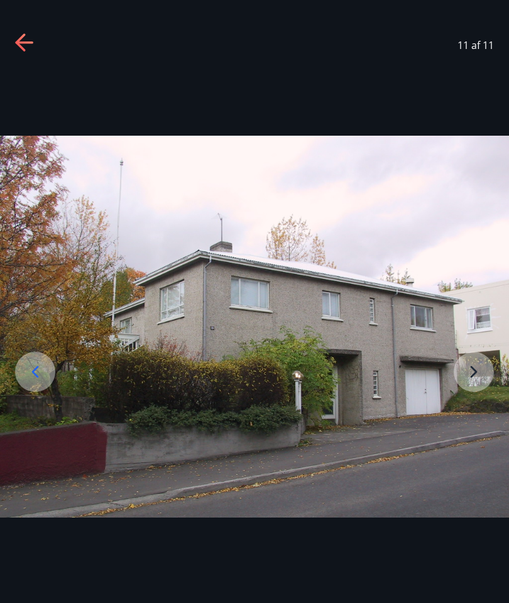
click at [36, 378] on icon at bounding box center [35, 372] width 7 height 12
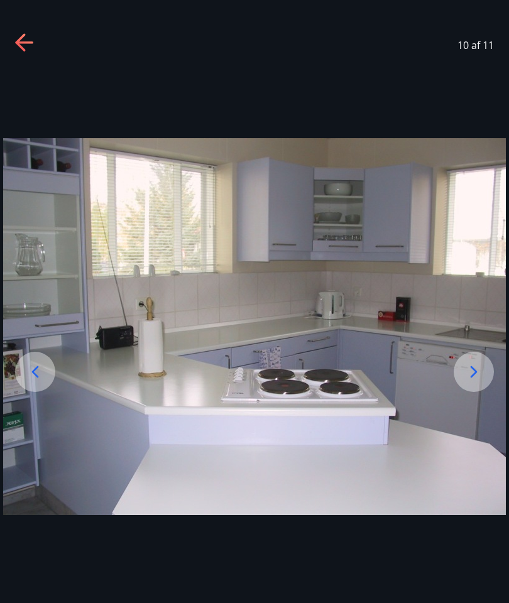
click at [38, 382] on icon at bounding box center [35, 372] width 20 height 20
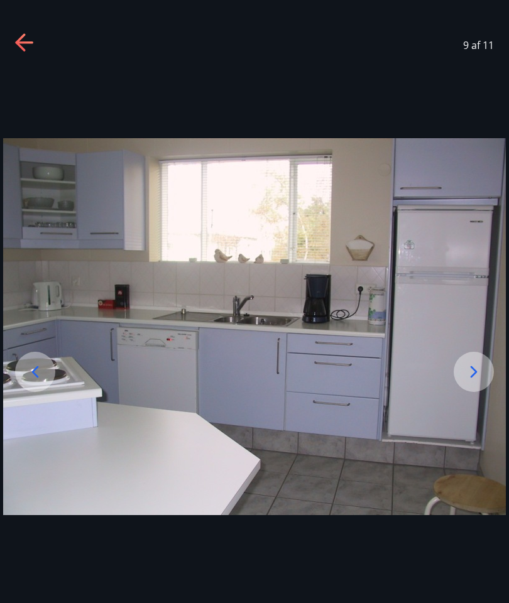
click at [38, 382] on icon at bounding box center [35, 372] width 20 height 20
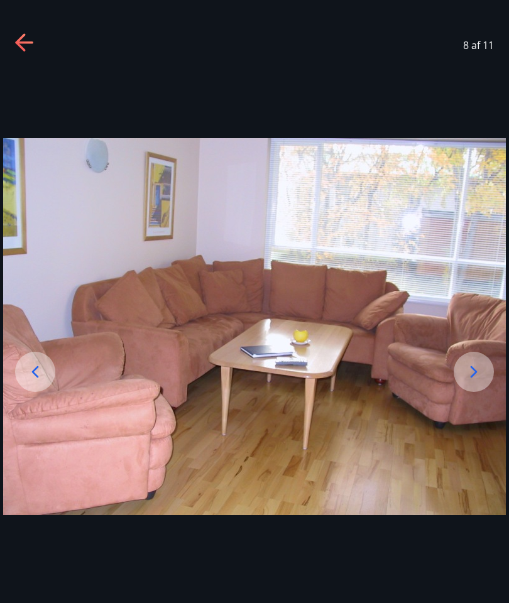
click at [42, 382] on icon at bounding box center [35, 372] width 20 height 20
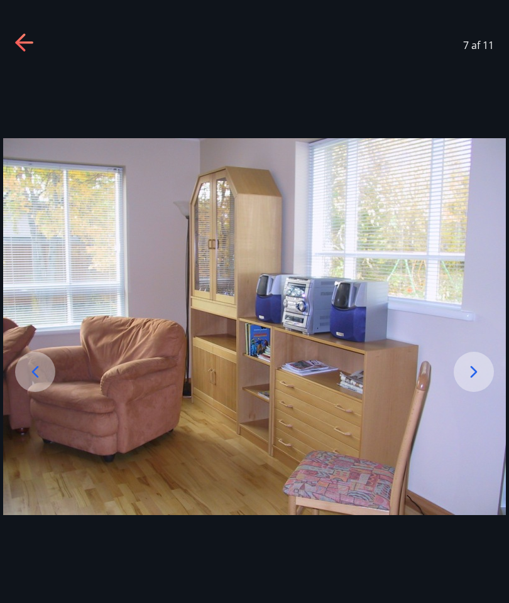
click at [45, 391] on div at bounding box center [35, 372] width 40 height 40
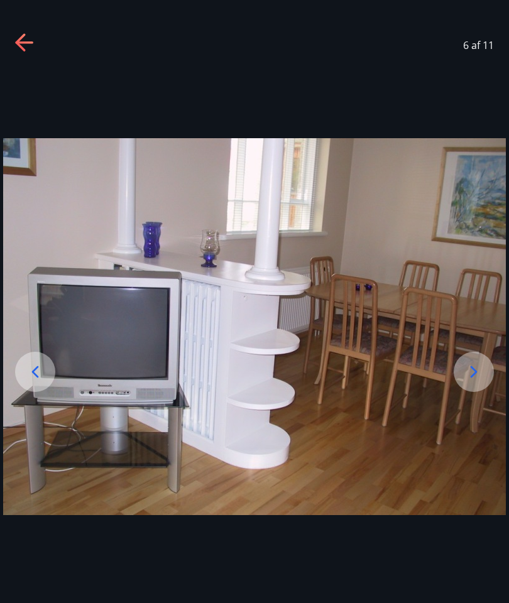
click at [46, 391] on div at bounding box center [35, 372] width 40 height 40
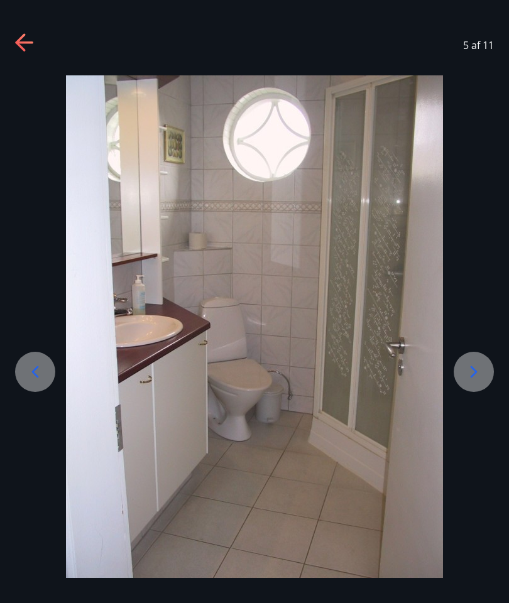
click at [41, 382] on icon at bounding box center [35, 372] width 20 height 20
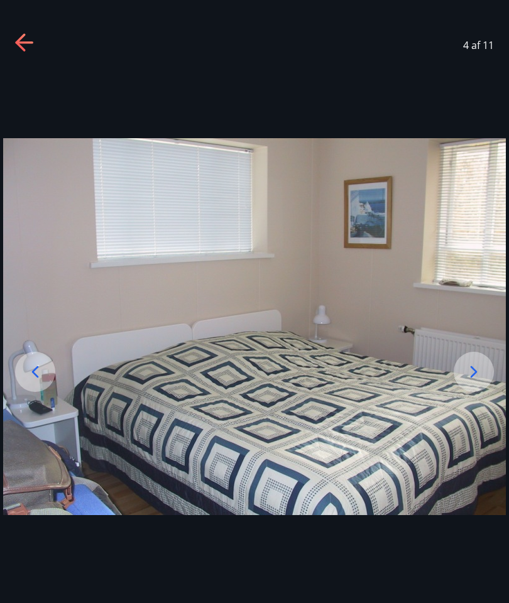
click at [25, 45] on icon at bounding box center [25, 43] width 20 height 20
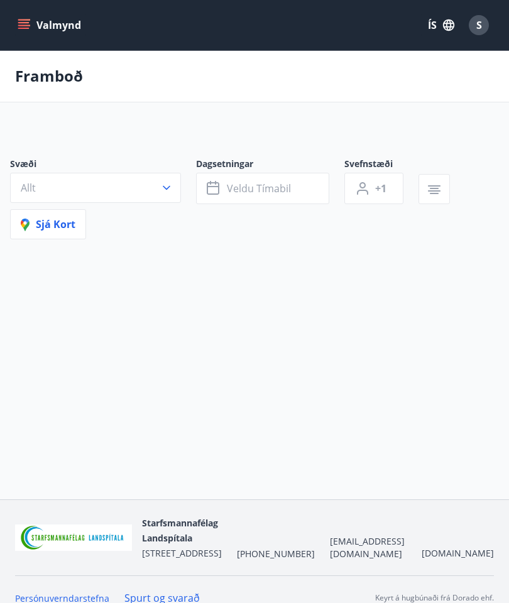
scroll to position [50, 0]
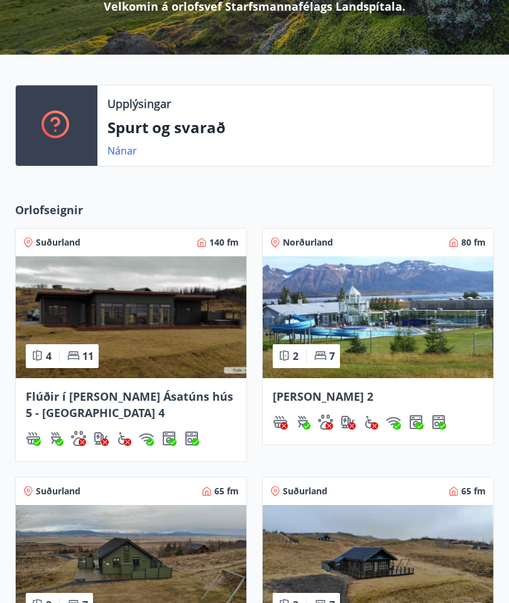
scroll to position [251, 0]
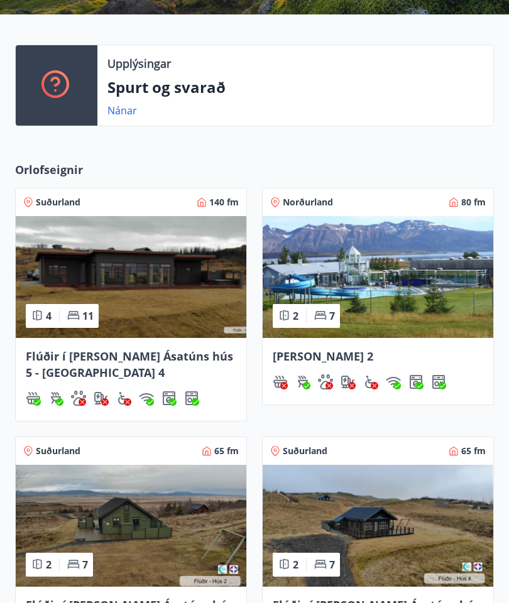
click at [426, 298] on img at bounding box center [378, 277] width 231 height 122
